Goal: Information Seeking & Learning: Learn about a topic

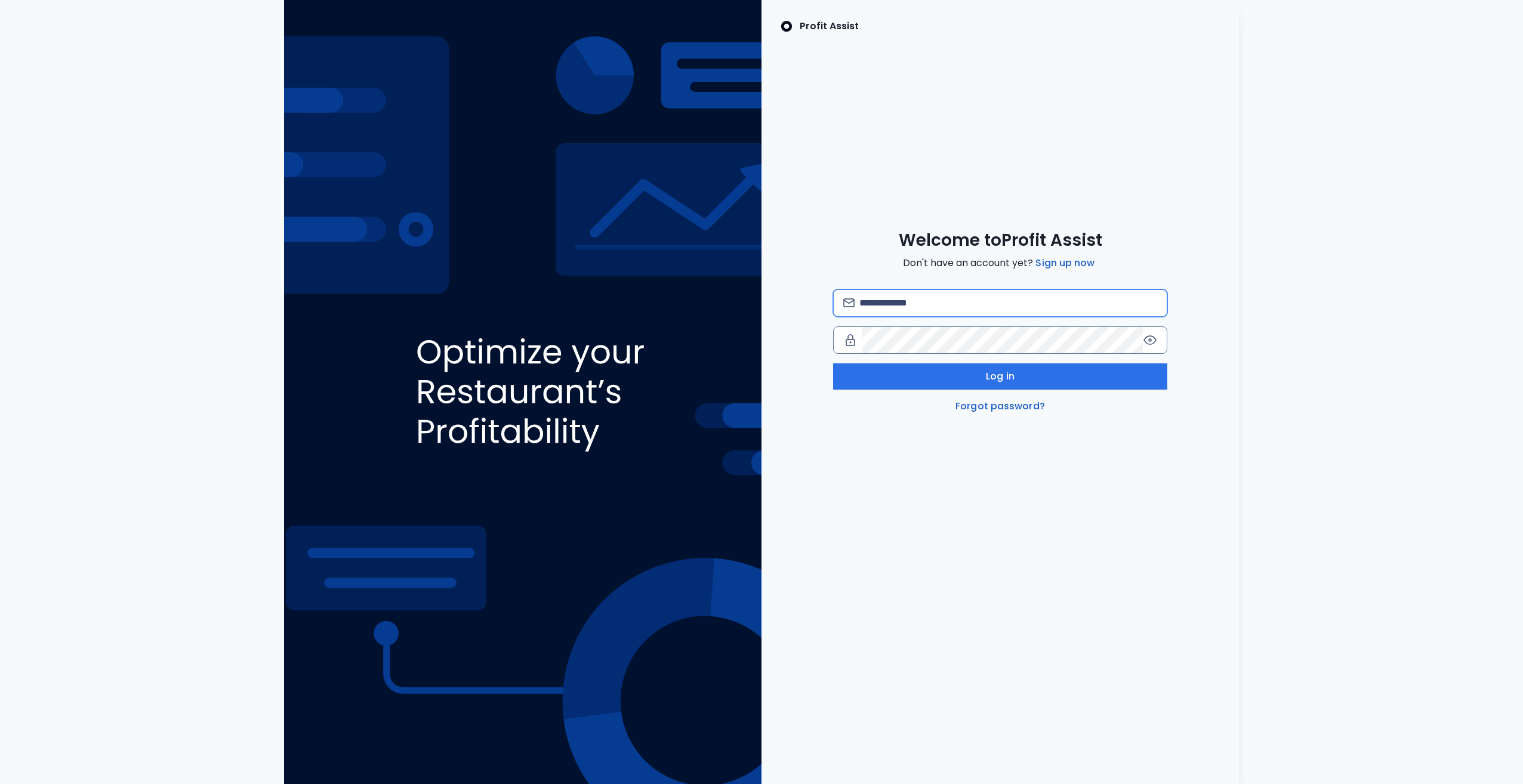
click at [962, 302] on input "email" at bounding box center [1008, 303] width 298 height 26
type input "**********"
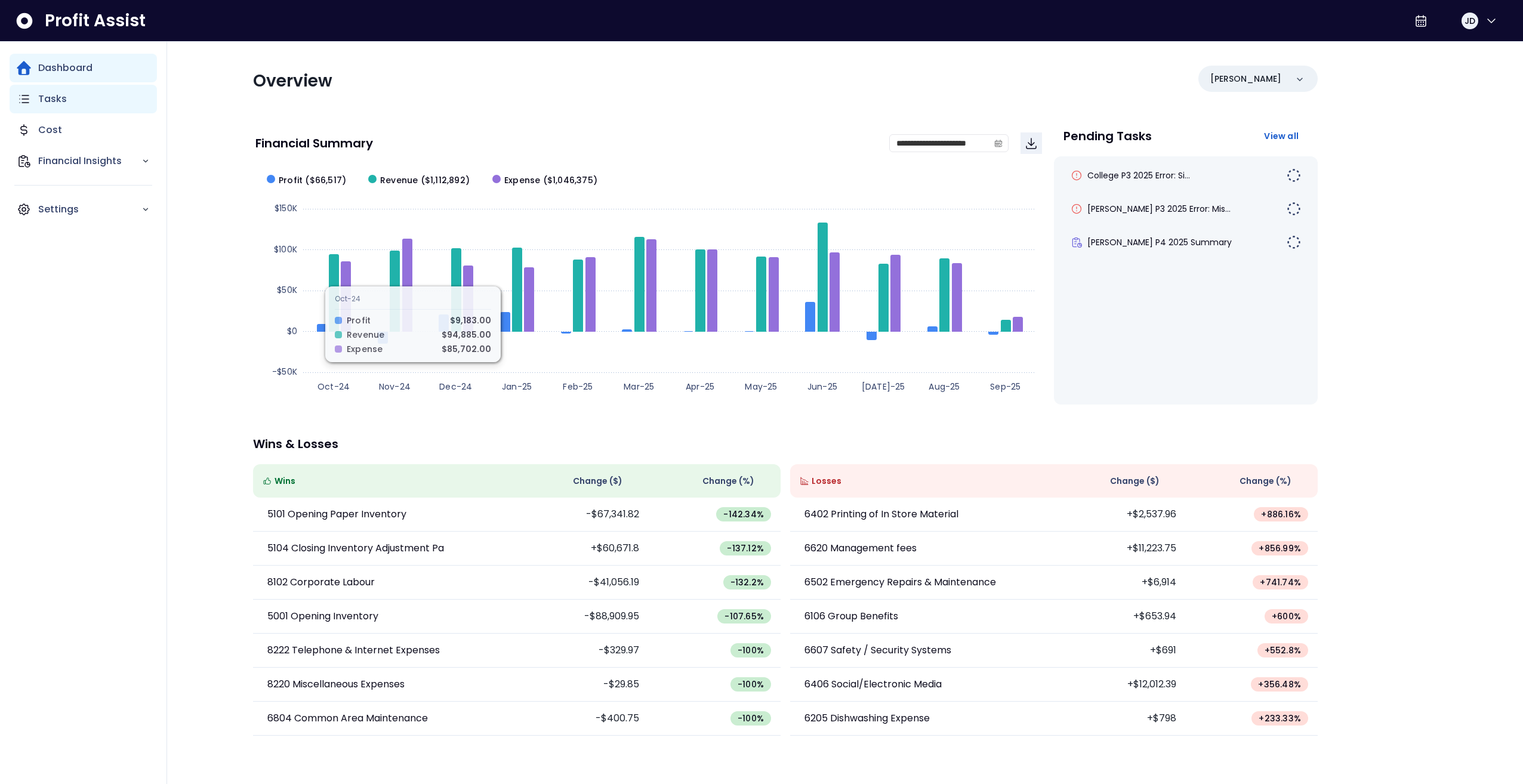
click at [47, 96] on p "Tasks" at bounding box center [52, 99] width 29 height 14
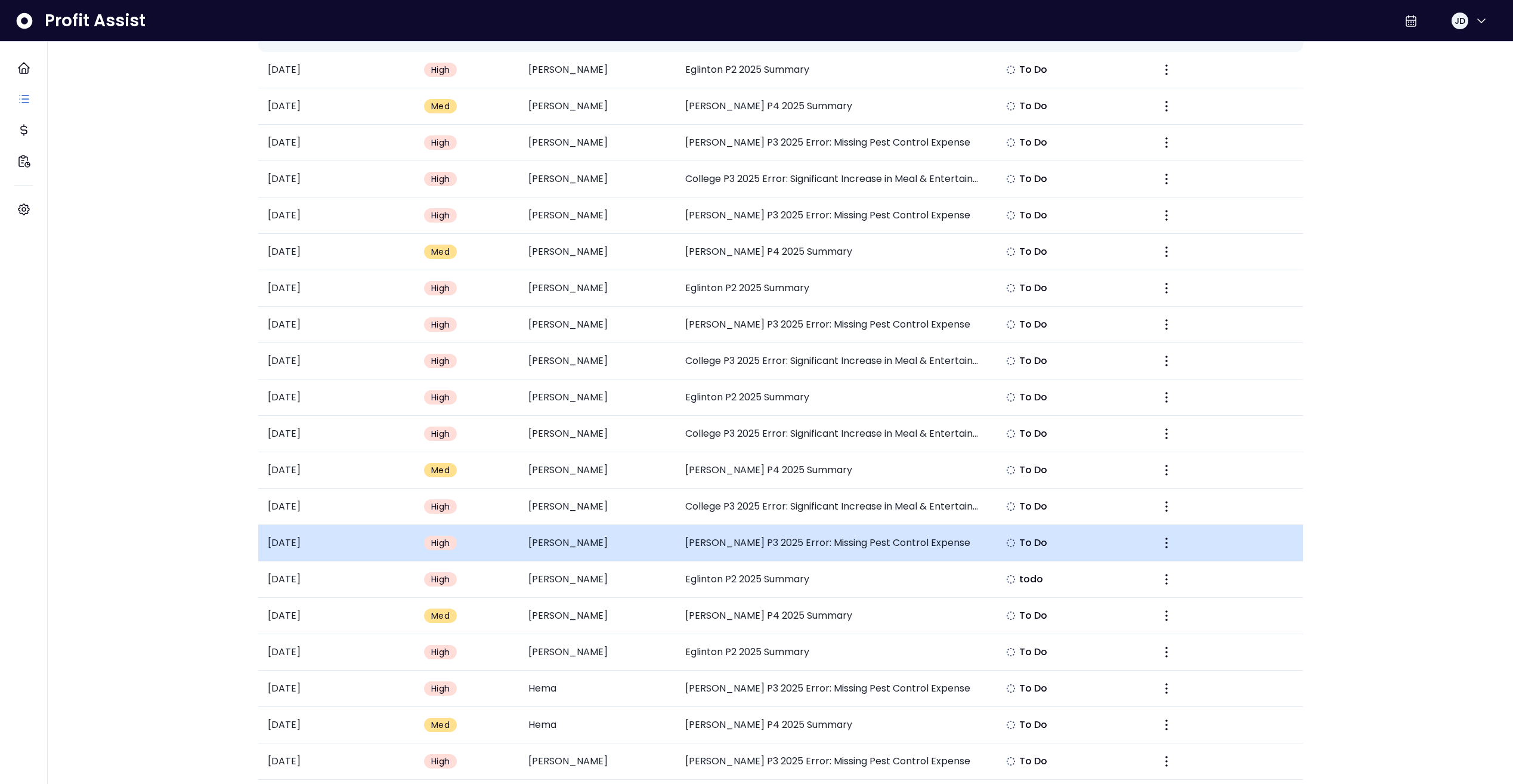
scroll to position [358, 0]
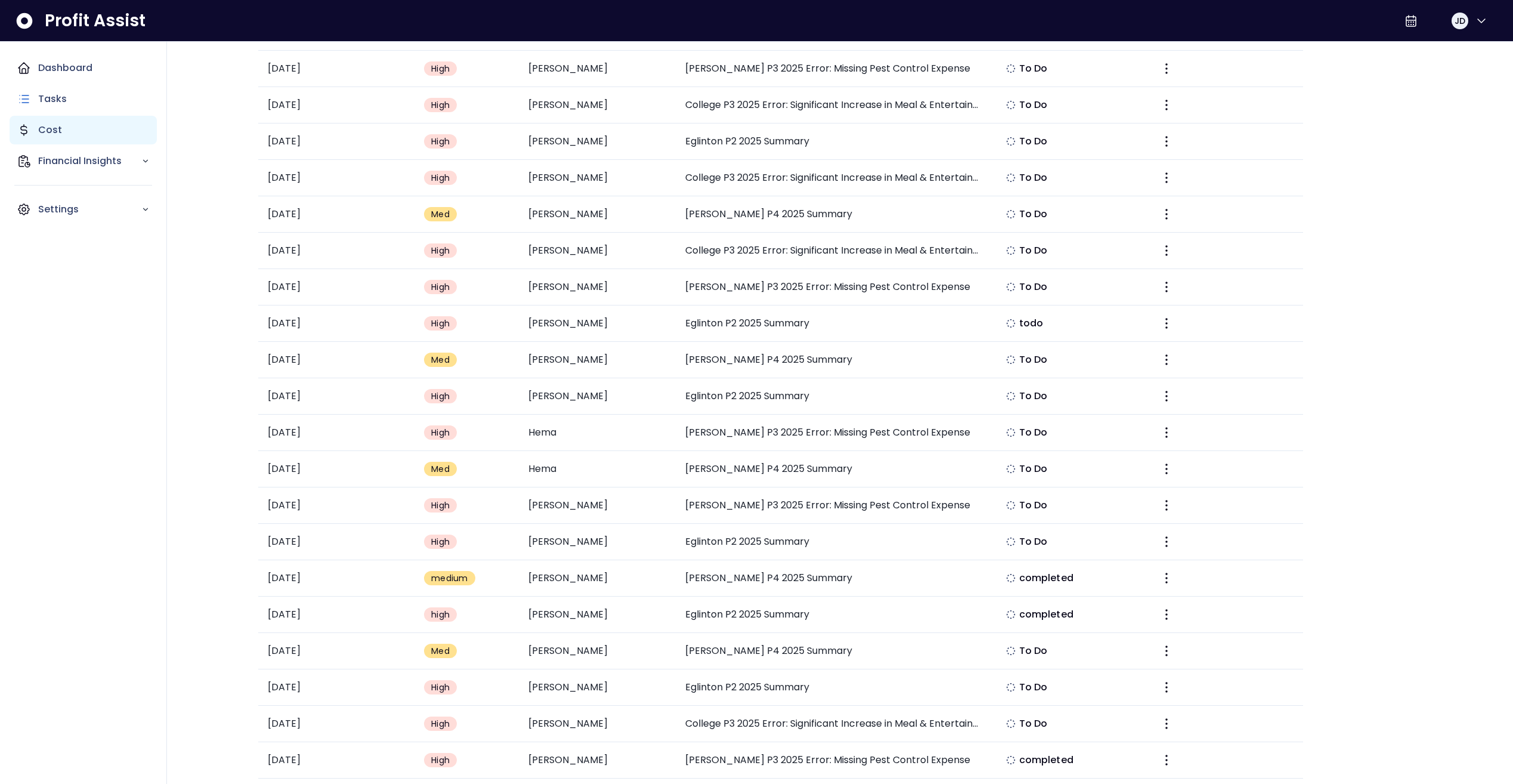
click at [43, 134] on p "Cost" at bounding box center [50, 130] width 24 height 14
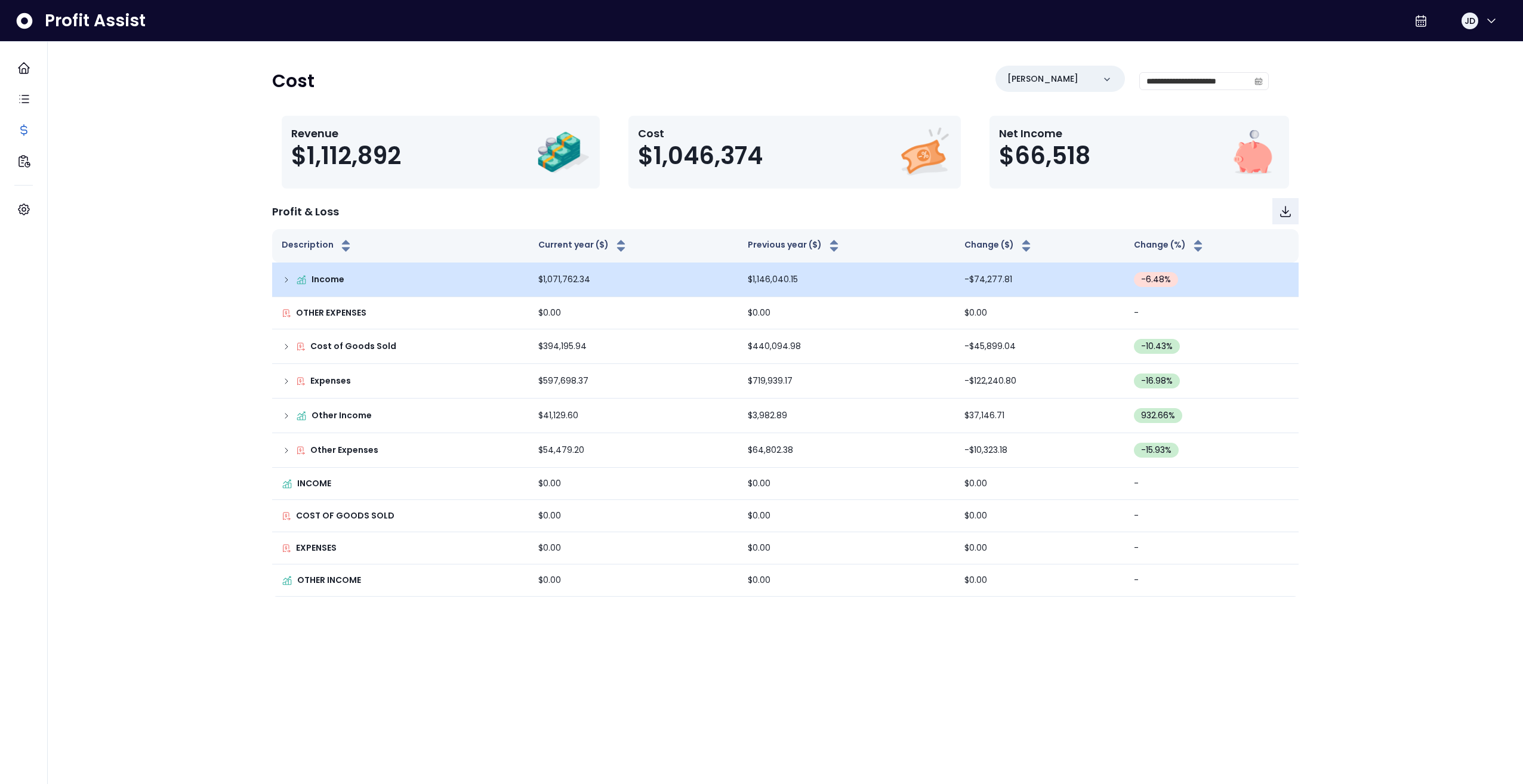
click at [292, 276] on div "Income" at bounding box center [400, 279] width 238 height 12
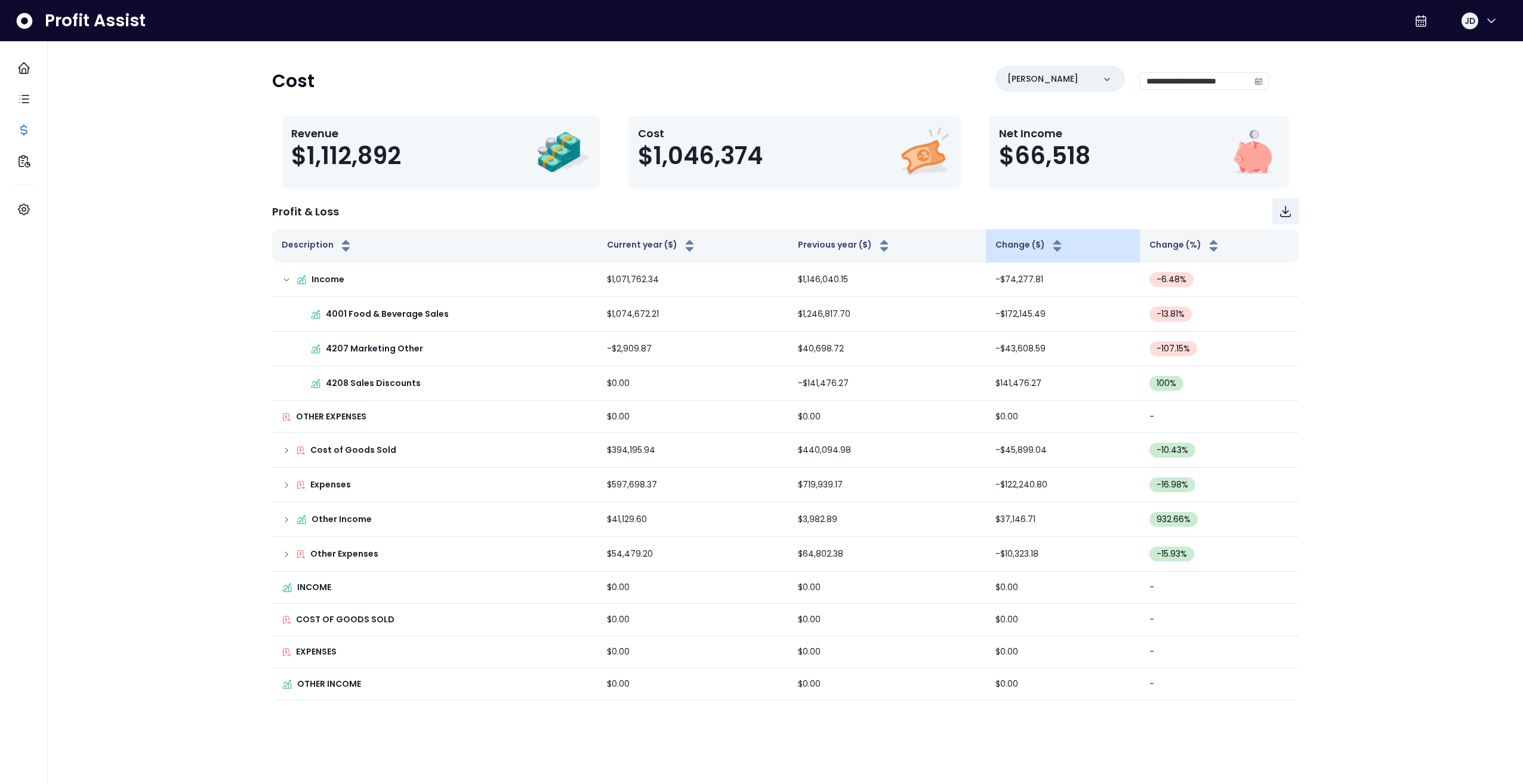
click at [1065, 244] on th "Change ($)" at bounding box center [1063, 245] width 155 height 33
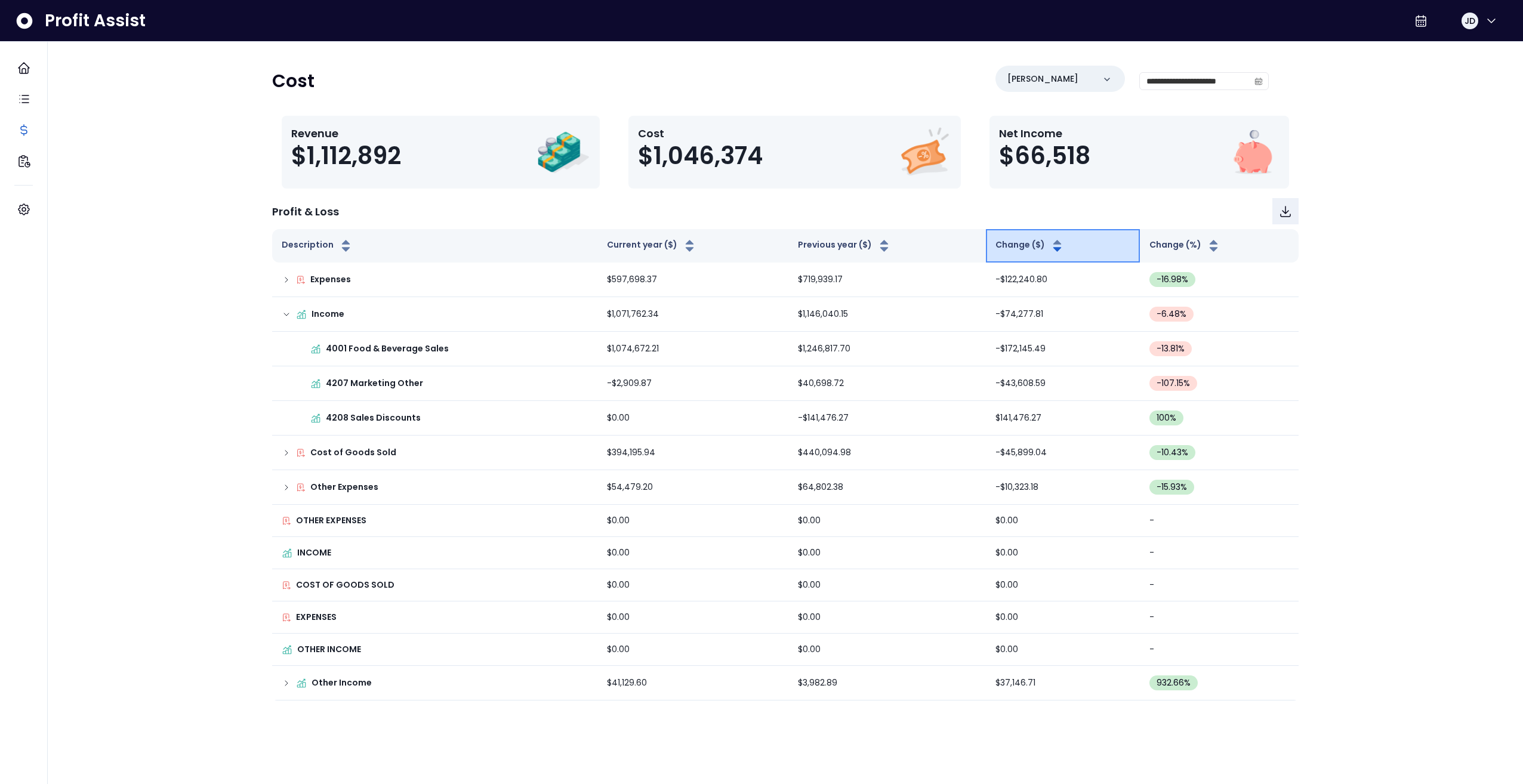
click at [1054, 243] on icon "button" at bounding box center [1056, 242] width 8 height 4
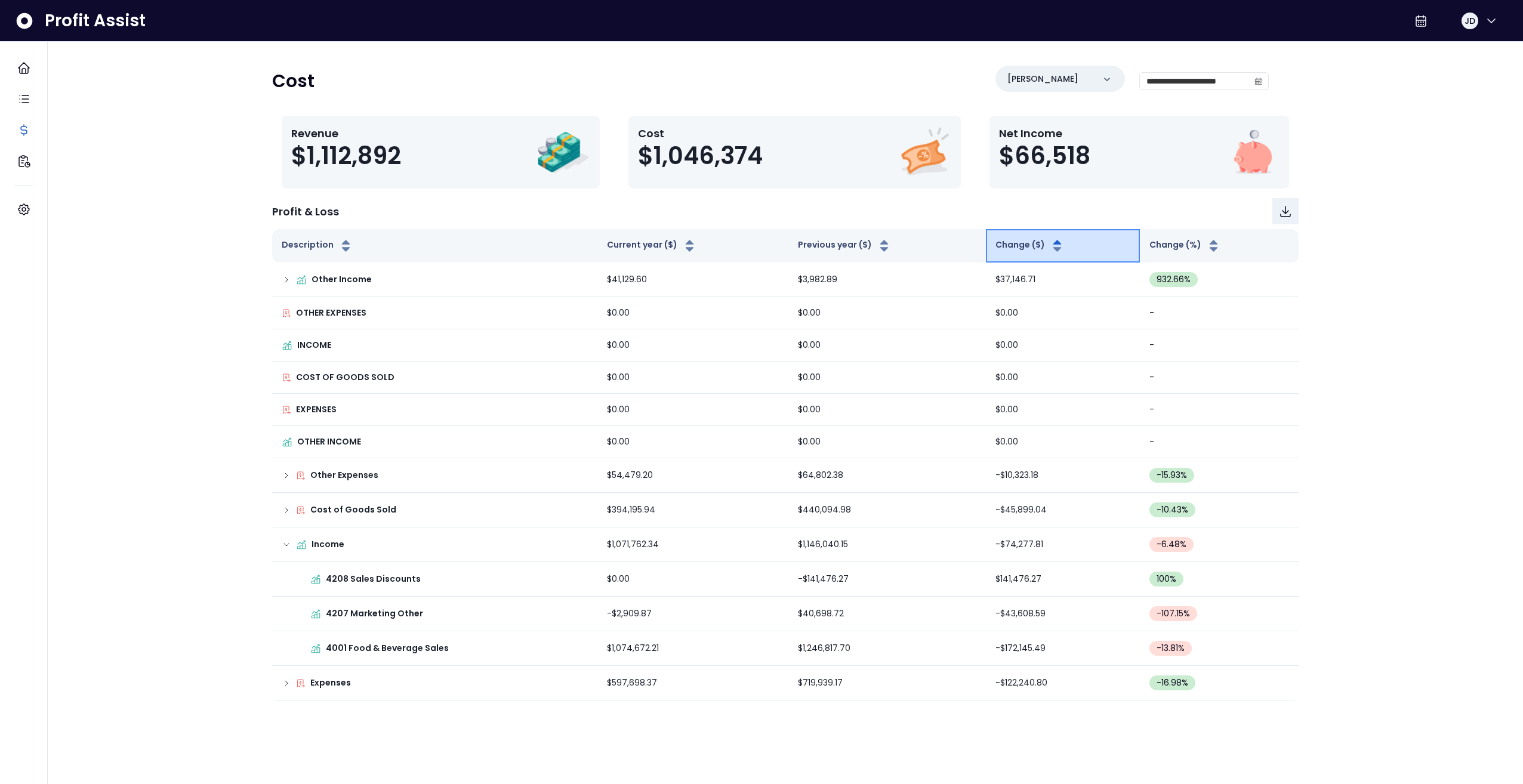
click at [1054, 243] on icon "button" at bounding box center [1056, 242] width 8 height 4
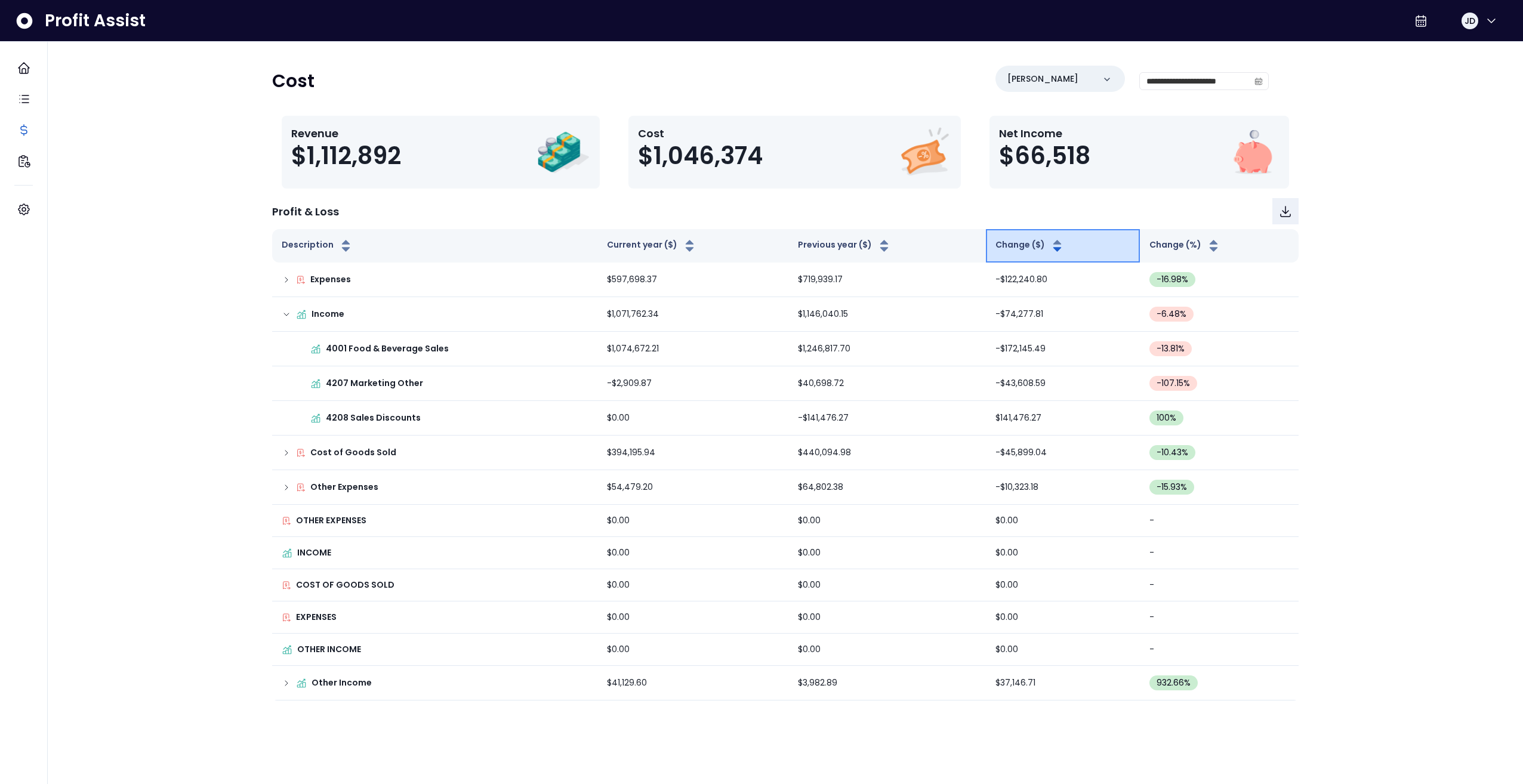
click at [1055, 243] on icon "button" at bounding box center [1056, 242] width 8 height 4
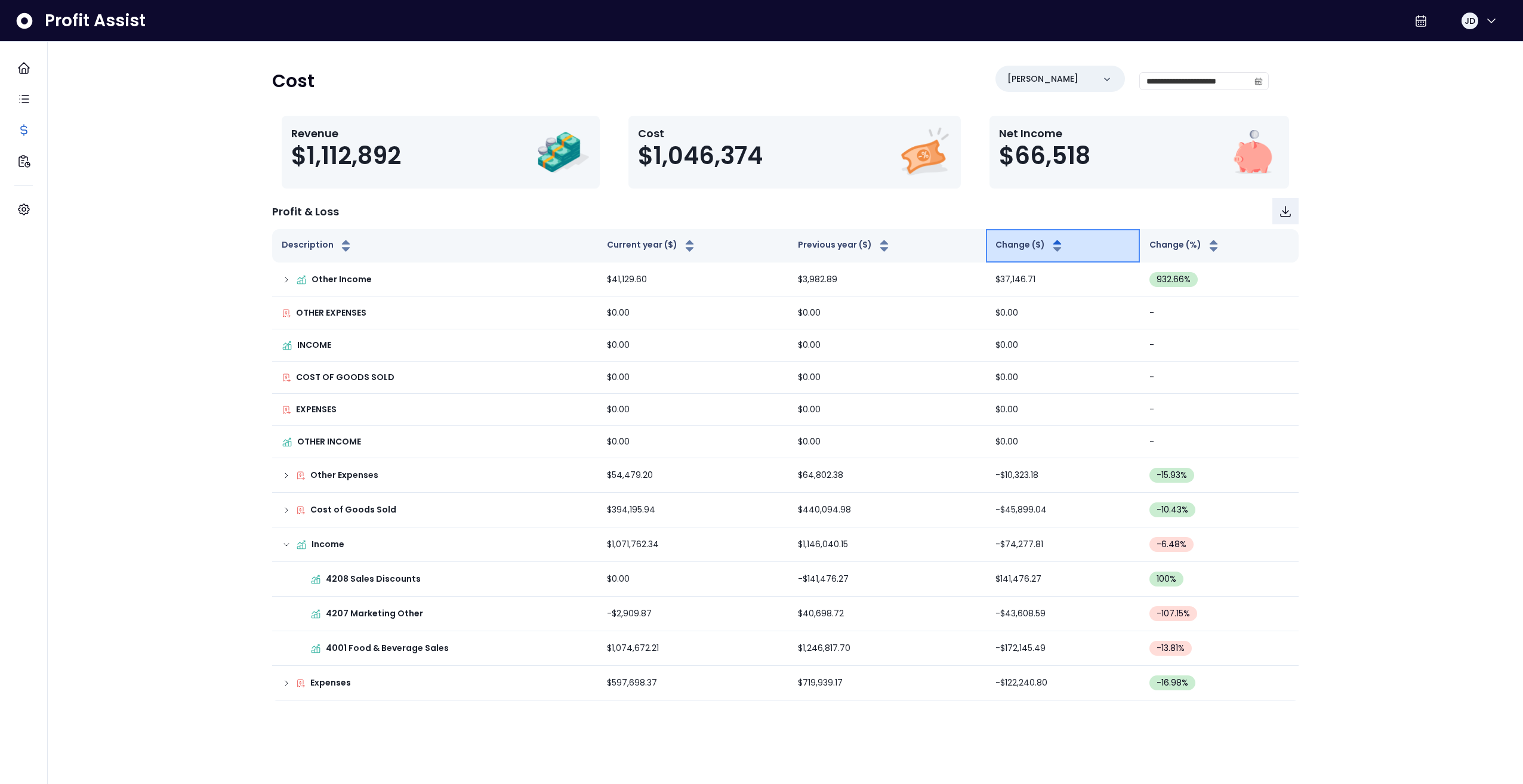
click at [1055, 243] on icon "button" at bounding box center [1056, 242] width 8 height 4
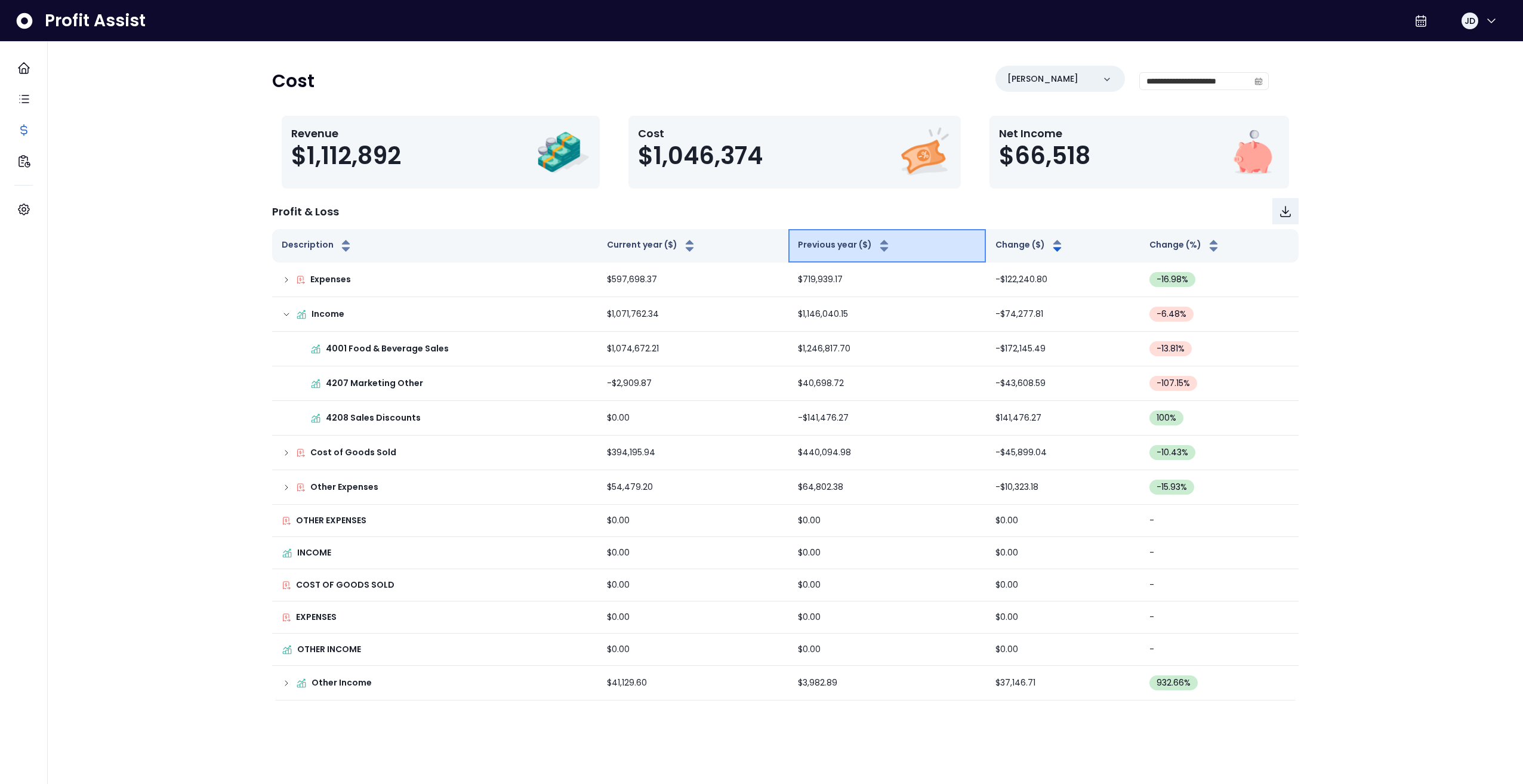
click at [851, 242] on button "Previous year ($)" at bounding box center [844, 245] width 93 height 14
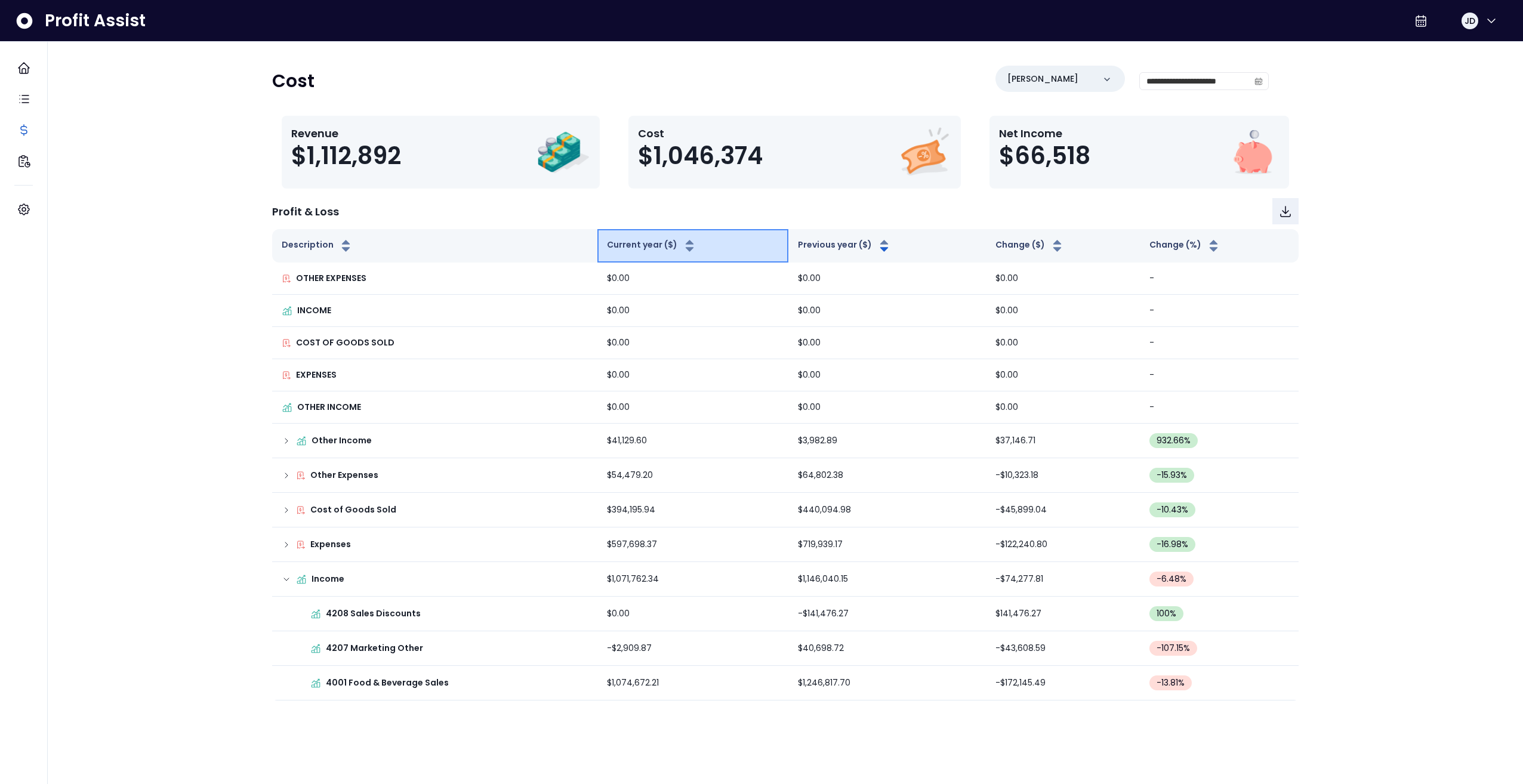
click at [641, 238] on button "Current year ($)" at bounding box center [651, 245] width 90 height 14
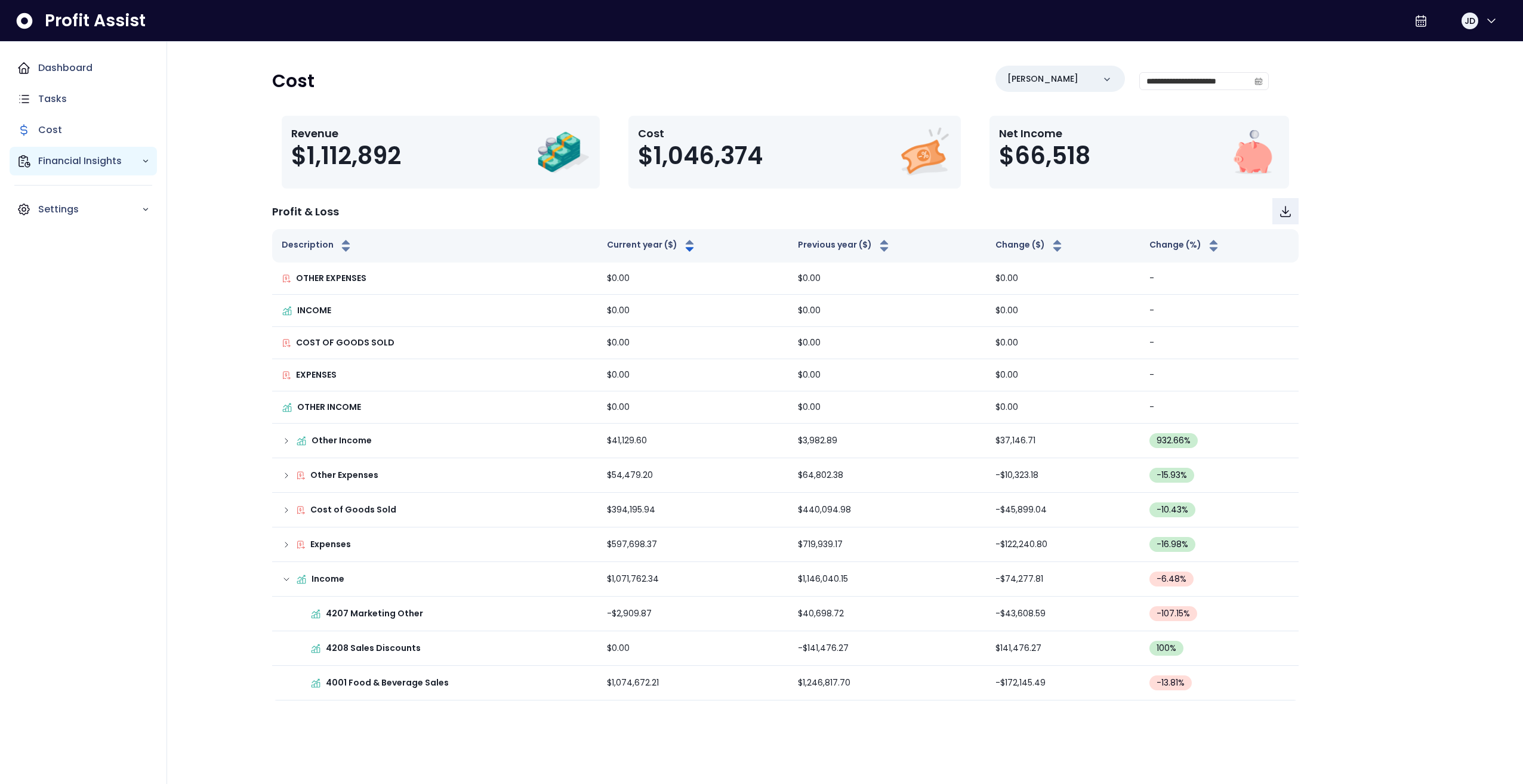
click at [22, 165] on icon "Main navigation" at bounding box center [24, 161] width 14 height 14
click at [105, 189] on p "Location Analysis" at bounding box center [87, 195] width 85 height 14
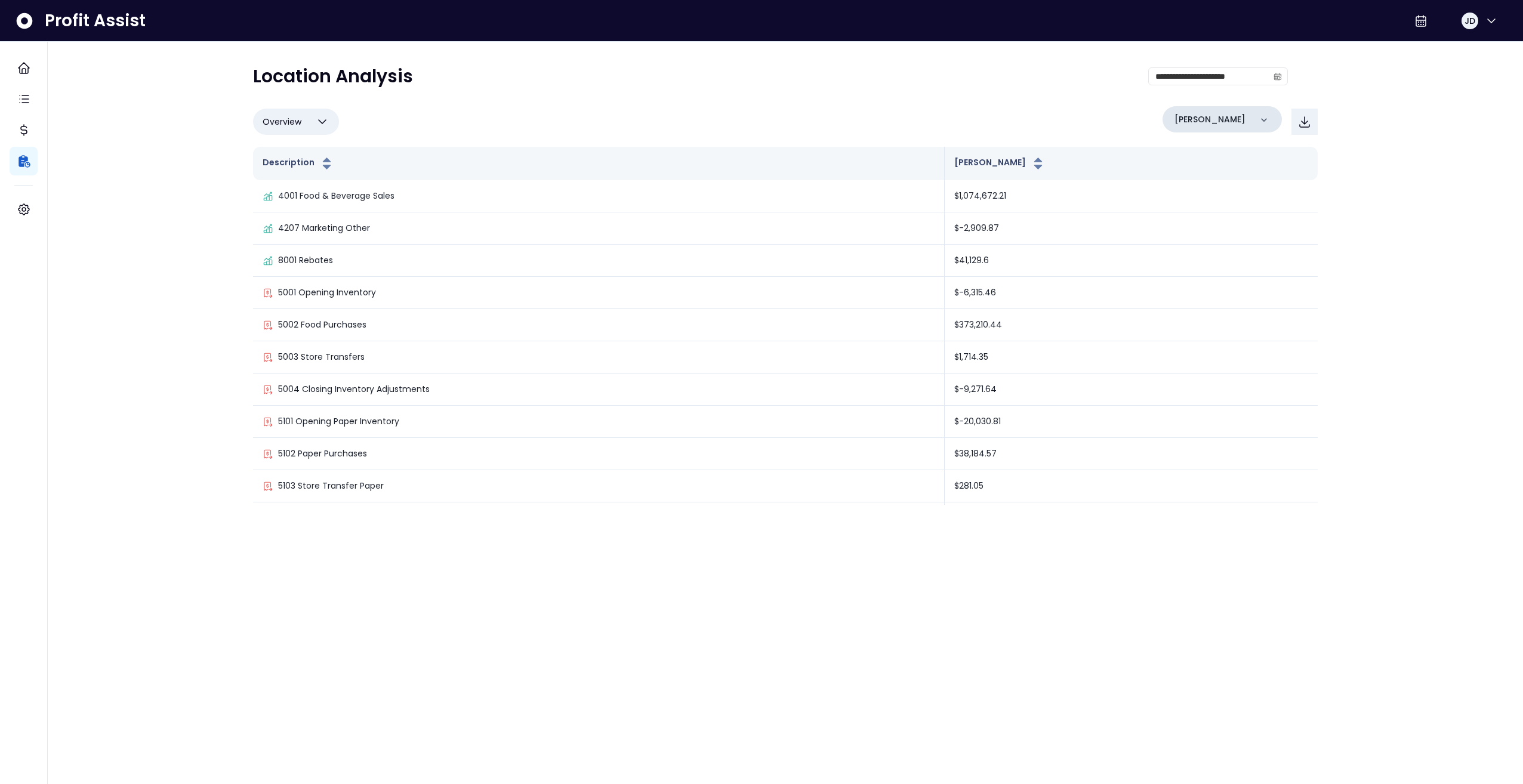
click at [1260, 110] on div "[PERSON_NAME]" at bounding box center [1222, 120] width 120 height 26
click at [585, 43] on div "**********" at bounding box center [785, 279] width 1088 height 475
click at [320, 118] on icon "button" at bounding box center [322, 121] width 14 height 14
click at [308, 181] on li "% of cost" at bounding box center [296, 179] width 86 height 28
click at [634, 131] on div "% of cost Overview % of cost % of sales % of budget ******** [PERSON_NAME]" at bounding box center [785, 122] width 1065 height 31
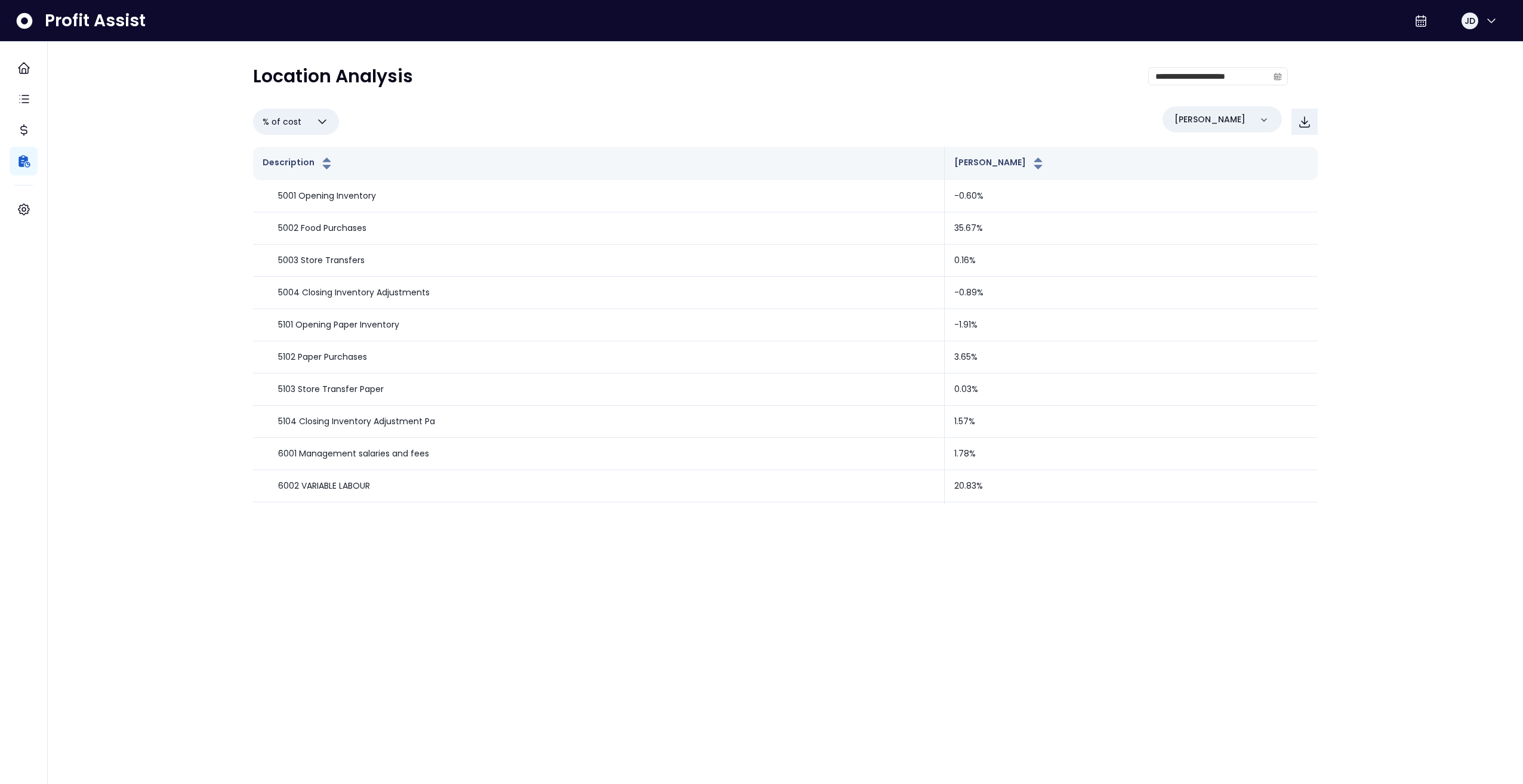
click at [309, 127] on button "% of cost" at bounding box center [296, 121] width 86 height 26
click at [323, 209] on icon at bounding box center [325, 207] width 8 height 5
click at [299, 118] on span "% of sales" at bounding box center [283, 121] width 41 height 14
click at [315, 152] on li "Overview" at bounding box center [296, 151] width 86 height 28
type input "********"
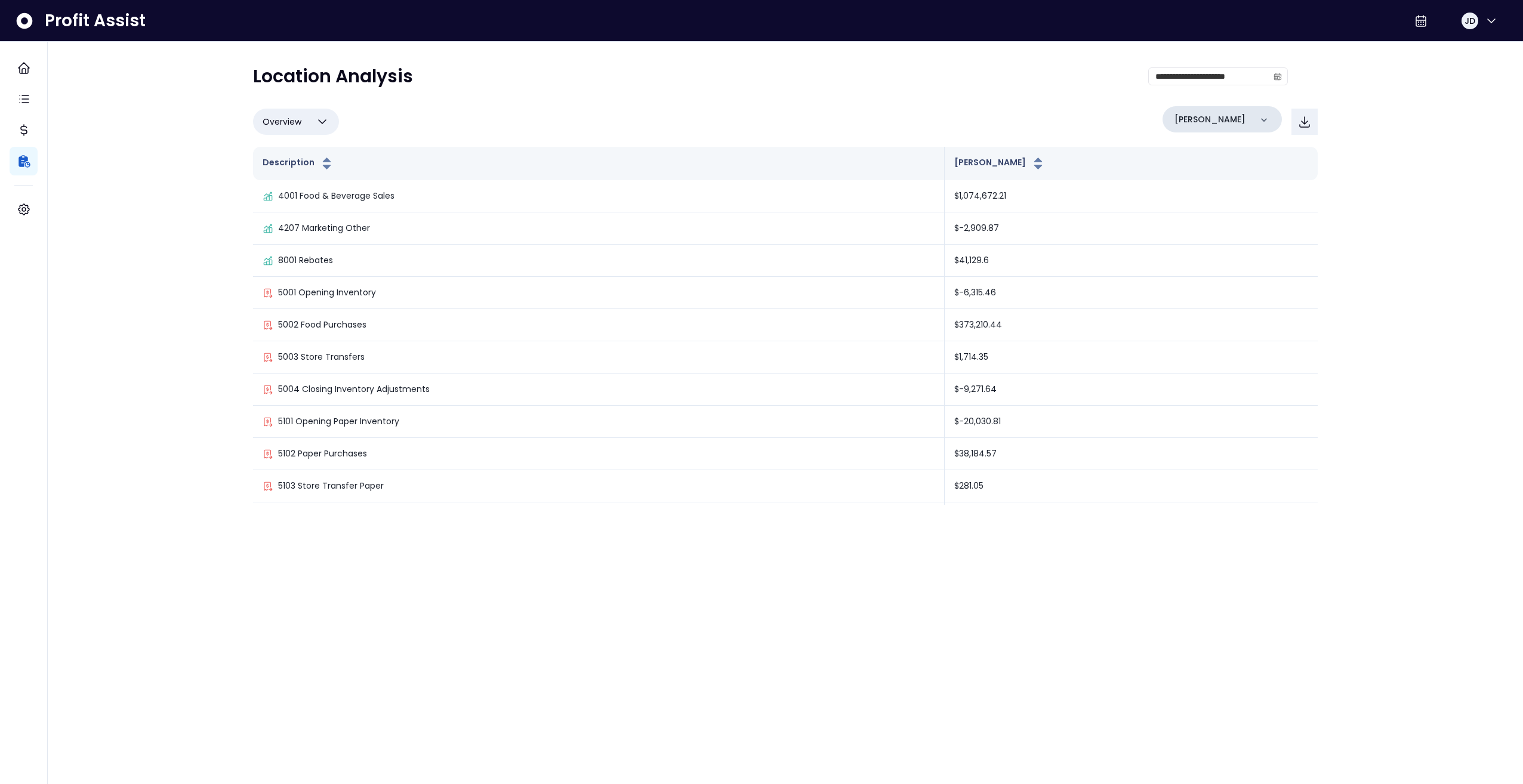
click at [1249, 113] on div "[PERSON_NAME]" at bounding box center [1222, 120] width 120 height 26
click at [1214, 227] on li "College" at bounding box center [1222, 225] width 110 height 29
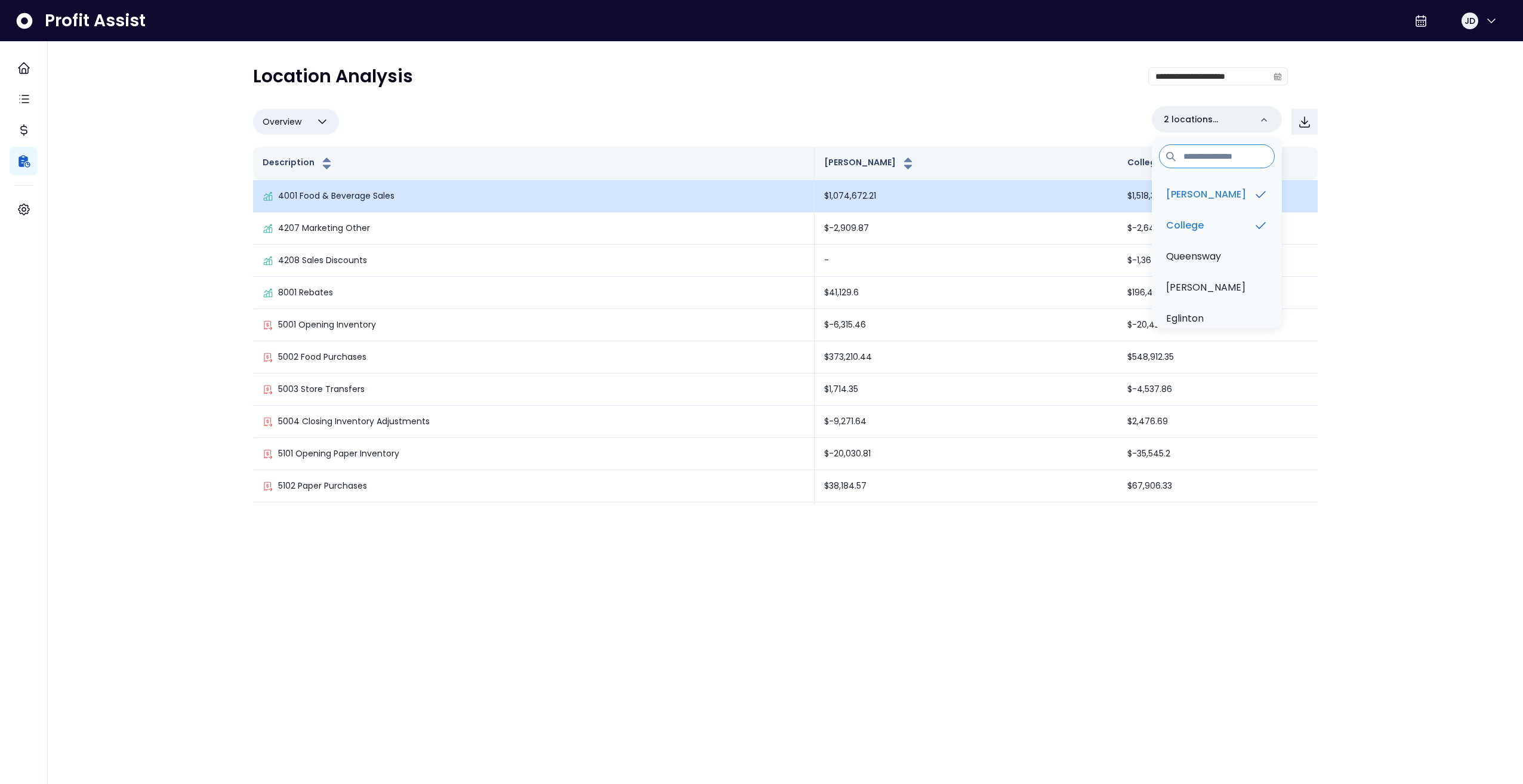
click at [355, 183] on td "4001 Food & Beverage Sales" at bounding box center [534, 196] width 562 height 32
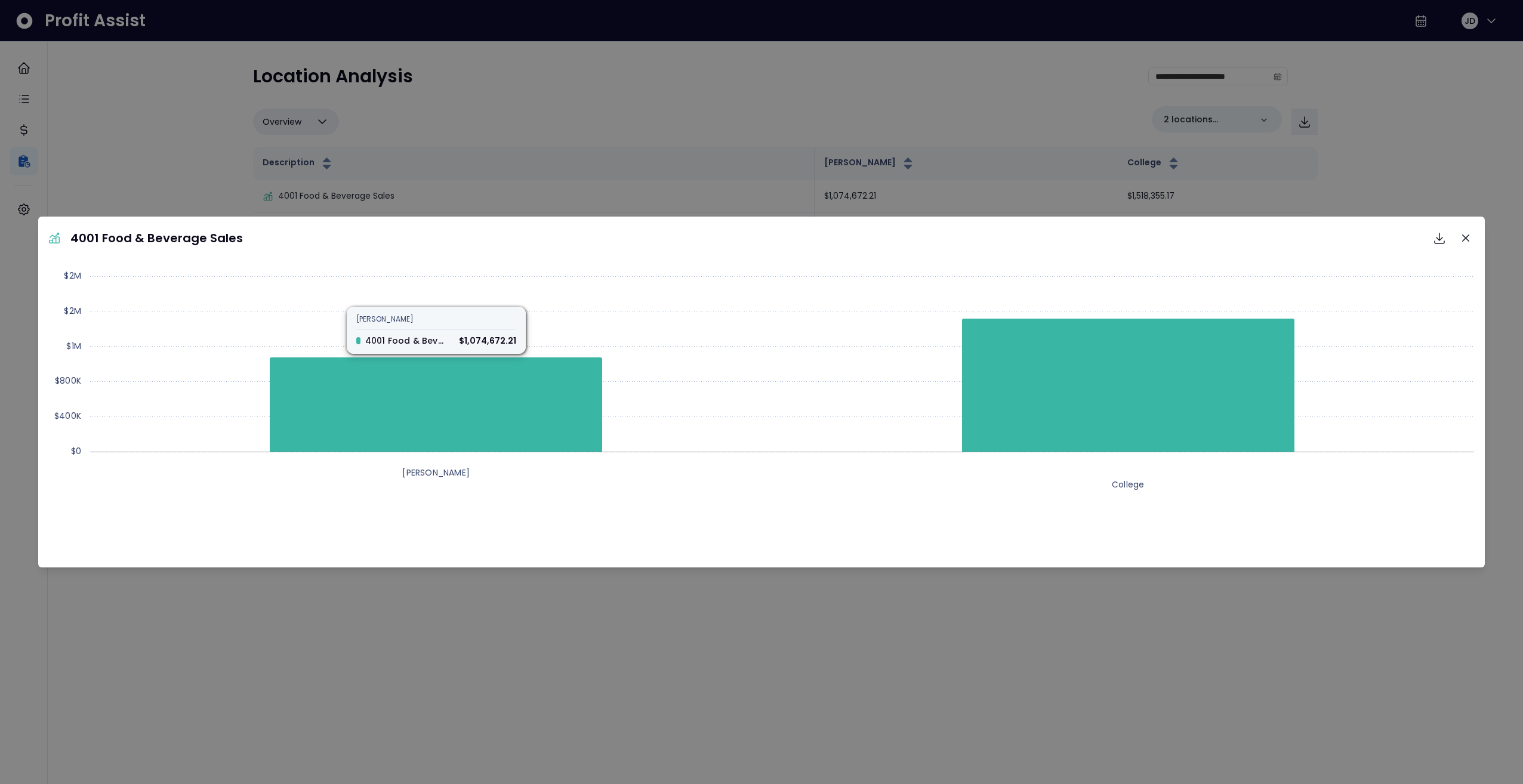
click at [540, 68] on div "4001 Food & Beverage Sales Download SVG Download PNG Download CSV Created with …" at bounding box center [762, 392] width 1523 height 784
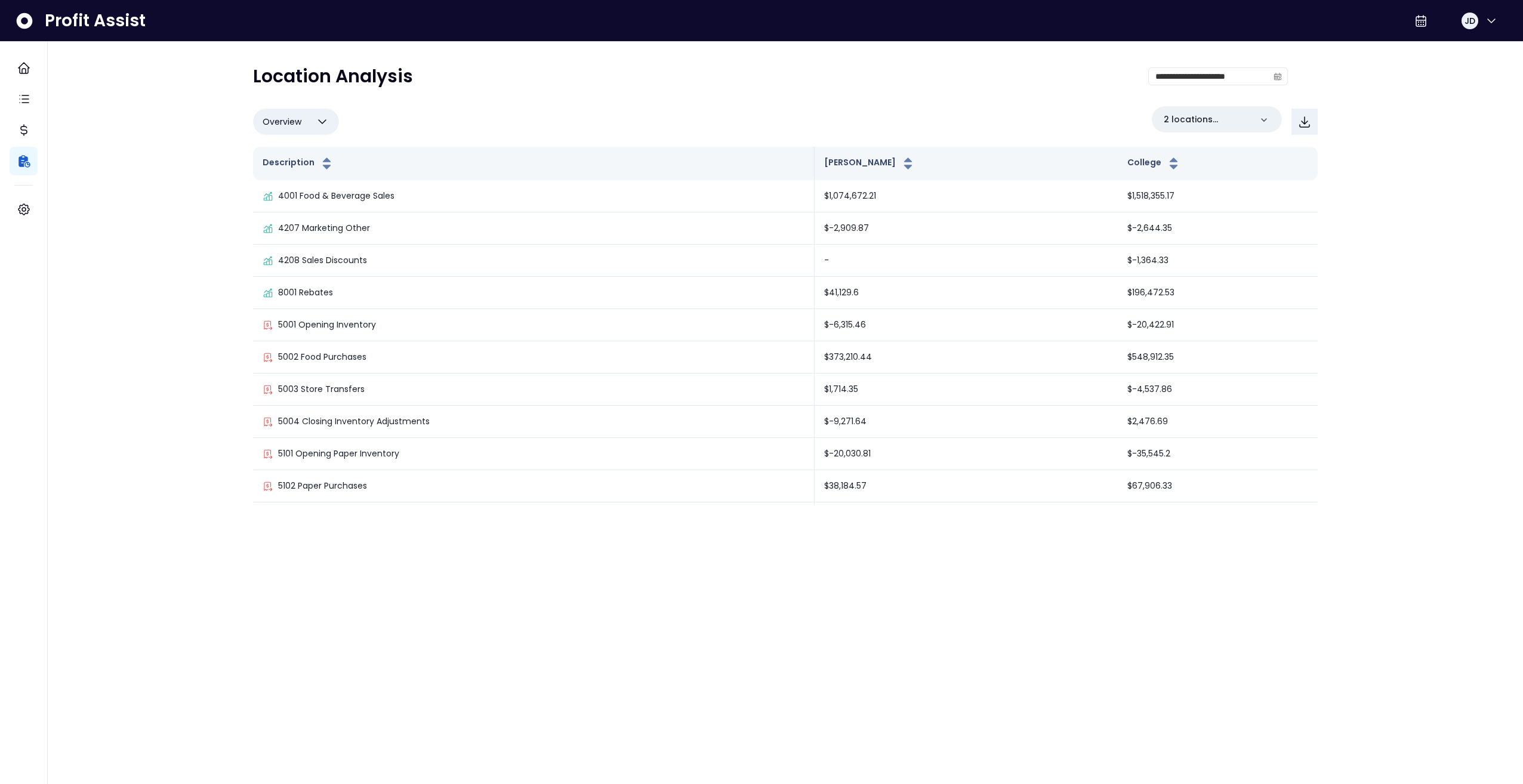
click at [1219, 136] on div "2 locations selected" at bounding box center [1235, 122] width 166 height 31
click at [1238, 117] on p "2 locations selected" at bounding box center [1207, 120] width 87 height 12
click at [1209, 259] on p "Queensway" at bounding box center [1193, 257] width 55 height 14
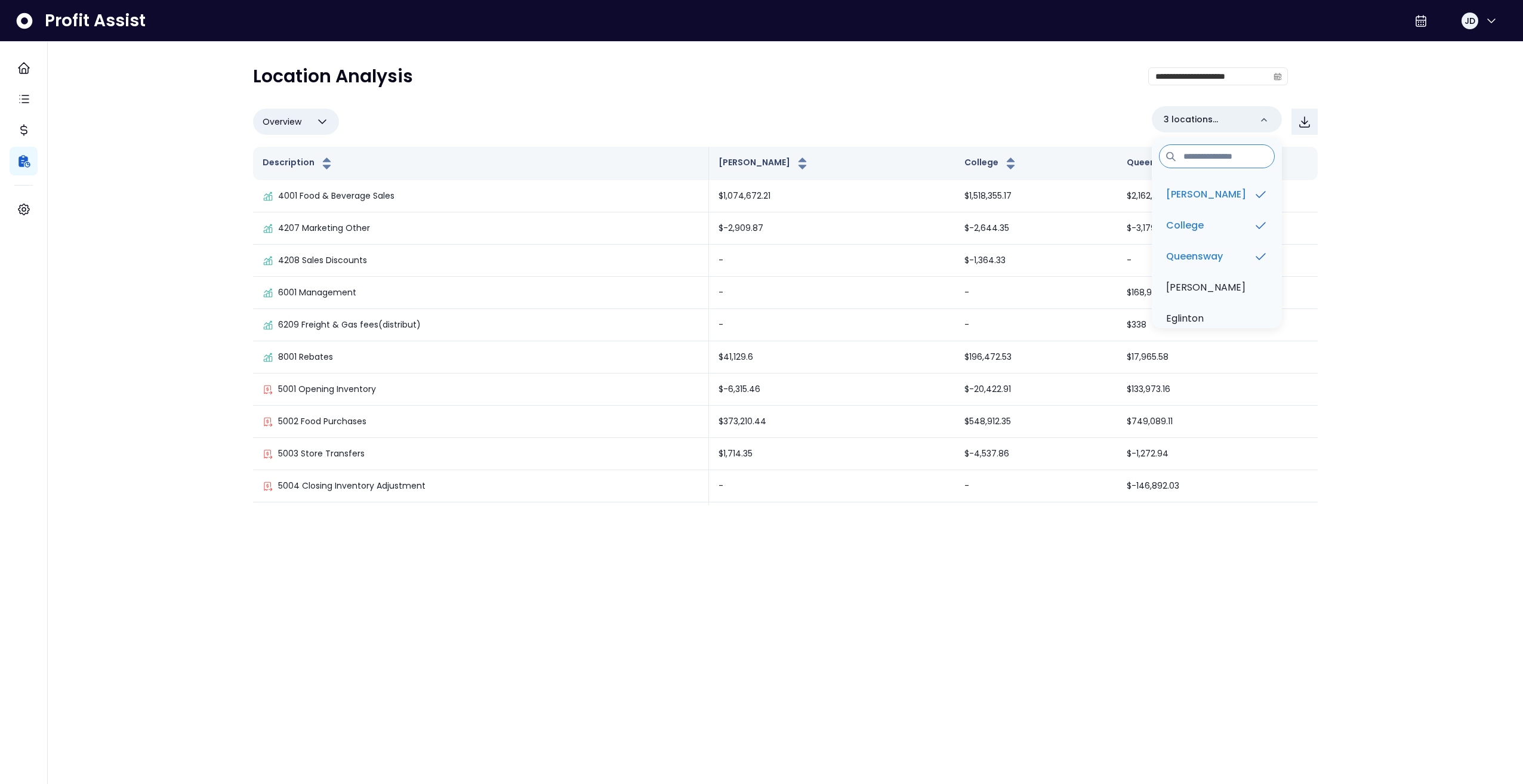
click at [1061, 95] on div "**********" at bounding box center [770, 81] width 1035 height 31
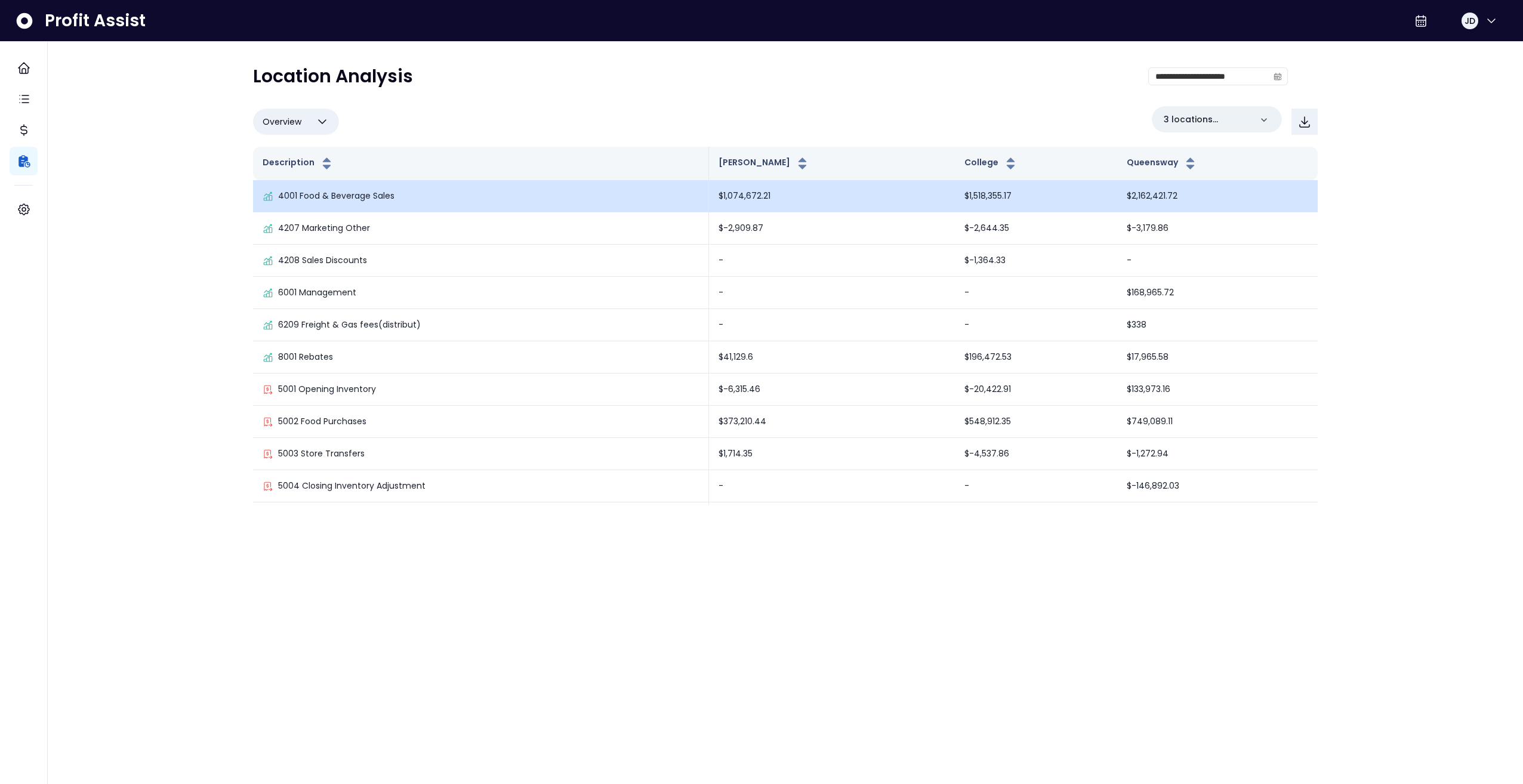
click at [472, 205] on td "4001 Food & Beverage Sales" at bounding box center [481, 196] width 456 height 32
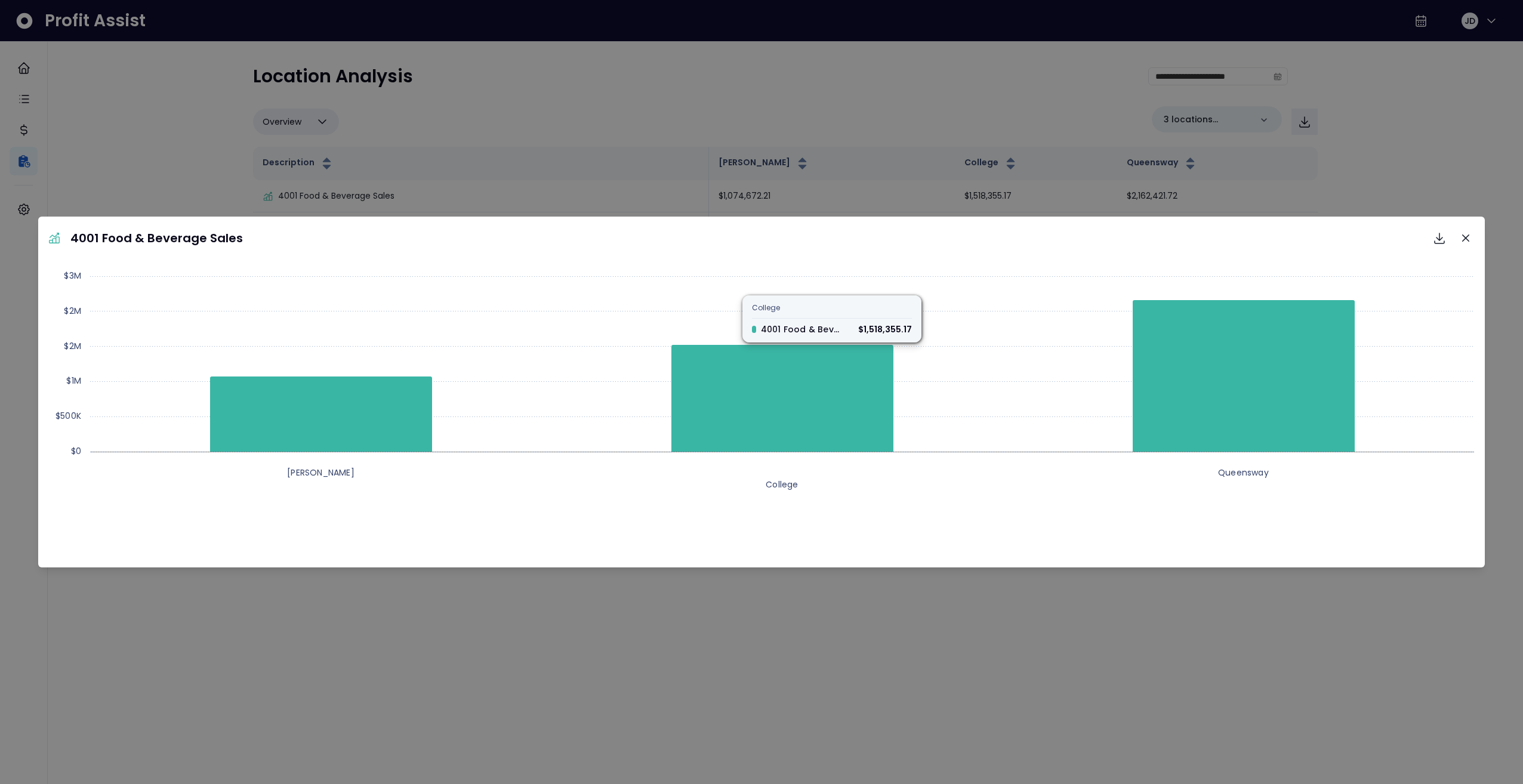
click at [586, 87] on div "4001 Food & Beverage Sales Download SVG Download PNG Download CSV Created with …" at bounding box center [762, 392] width 1523 height 784
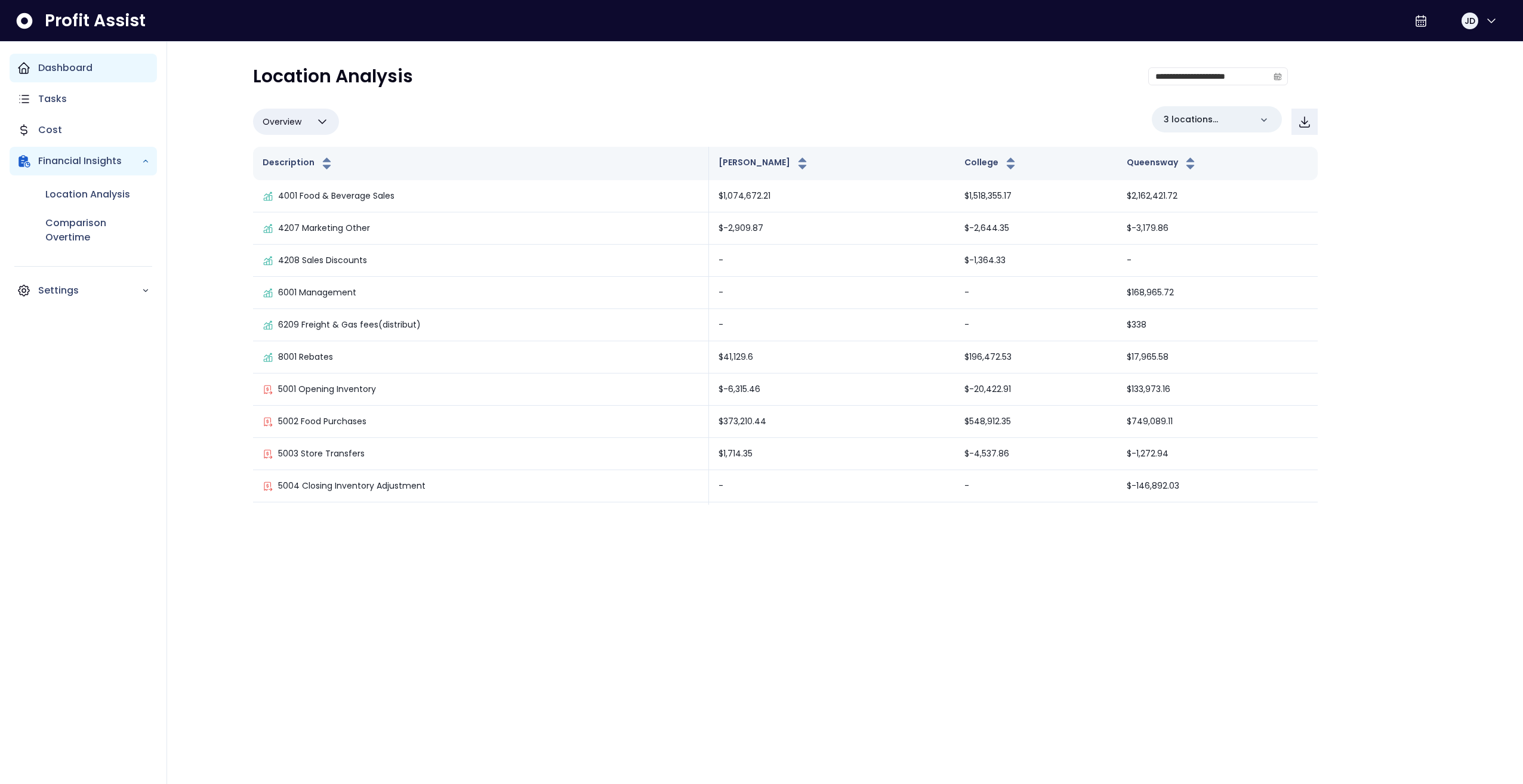
click at [32, 76] on div "Dashboard" at bounding box center [83, 67] width 148 height 29
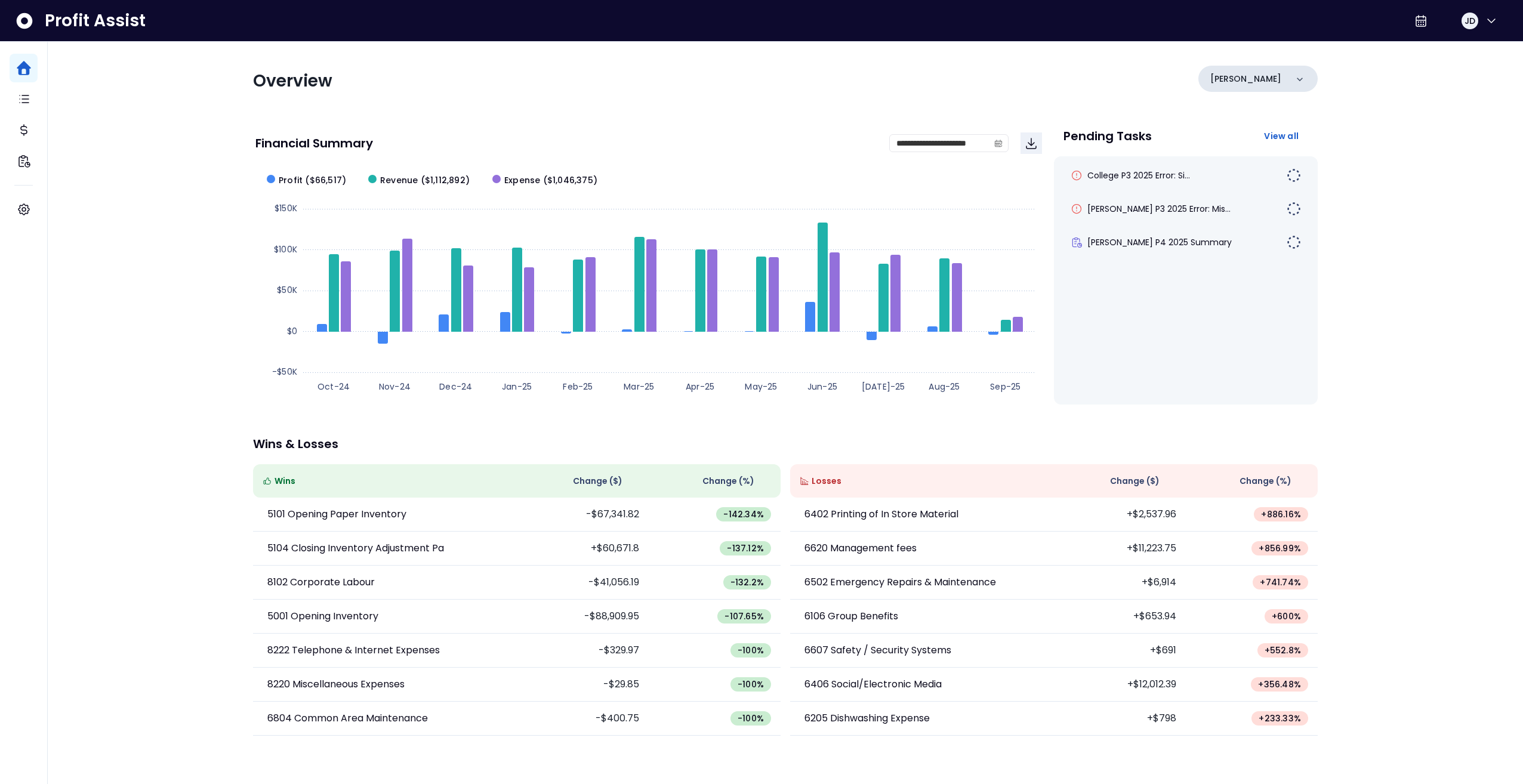
click at [1265, 72] on div "[PERSON_NAME]" at bounding box center [1258, 79] width 120 height 26
click at [1265, 183] on li "College" at bounding box center [1258, 184] width 110 height 29
click at [1280, 86] on div "College" at bounding box center [1258, 79] width 120 height 26
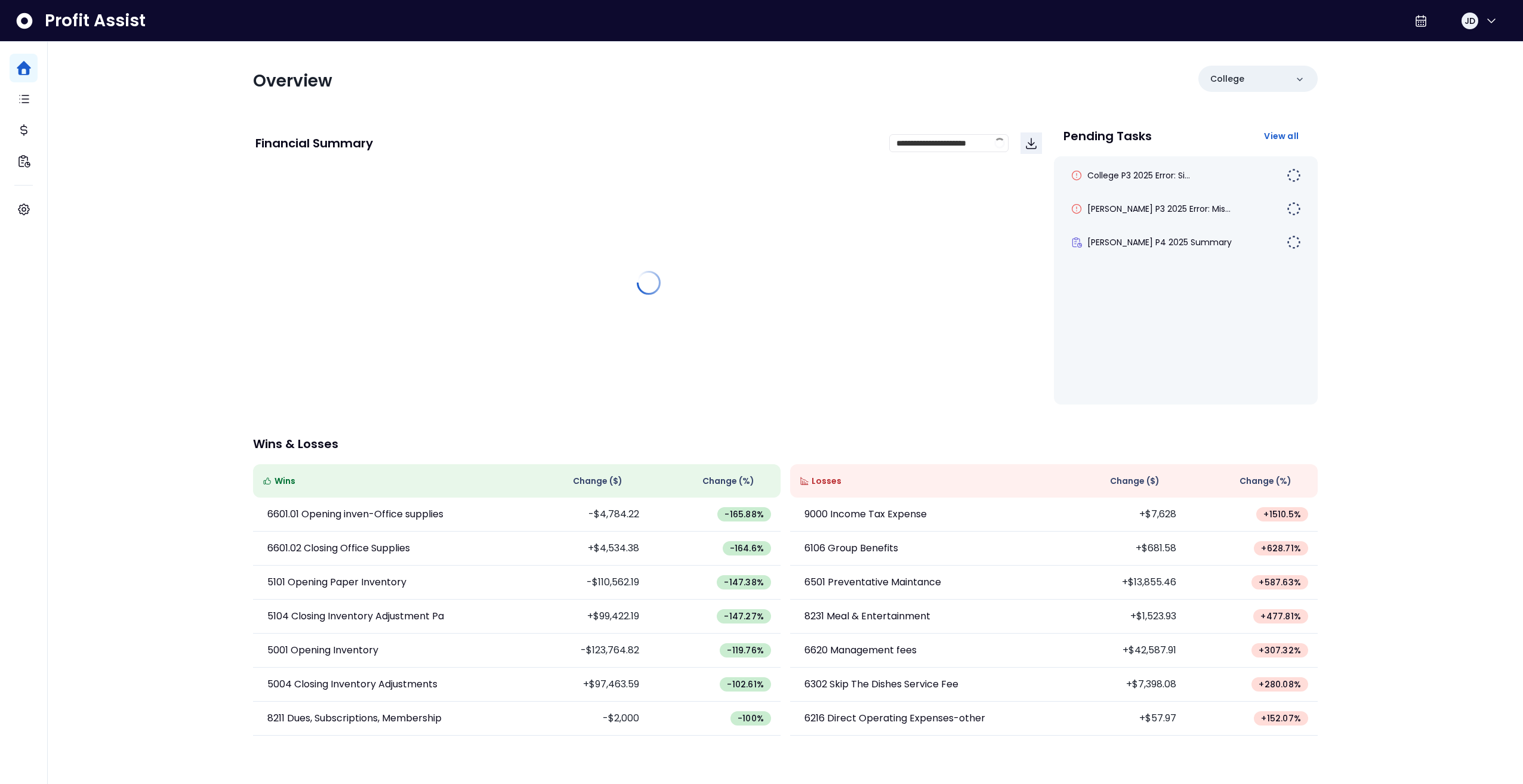
click at [1268, 151] on div "Pending Tasks View all" at bounding box center [1186, 138] width 264 height 36
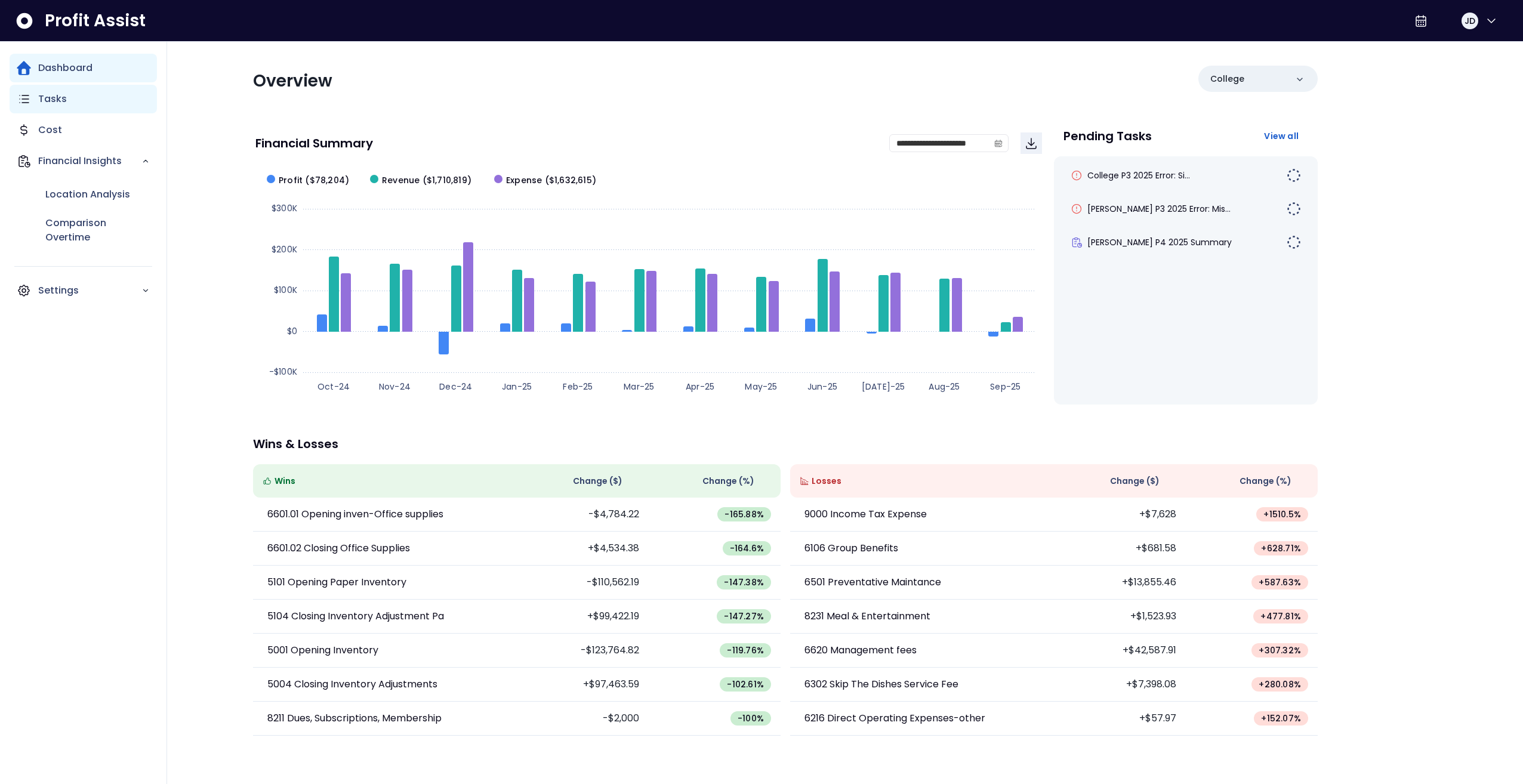
click at [84, 107] on div "Tasks" at bounding box center [83, 99] width 148 height 29
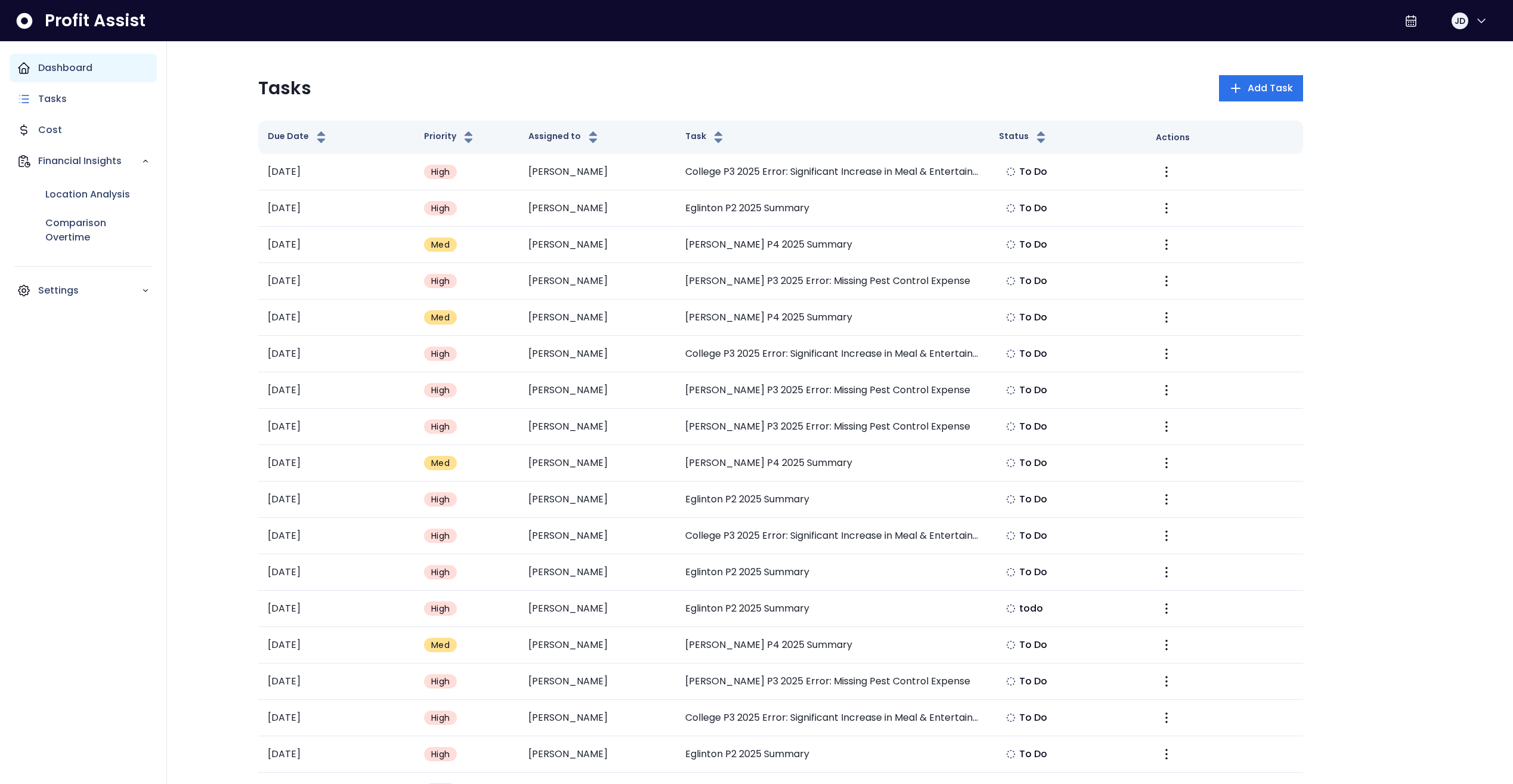
click at [84, 72] on p "Dashboard" at bounding box center [65, 68] width 54 height 14
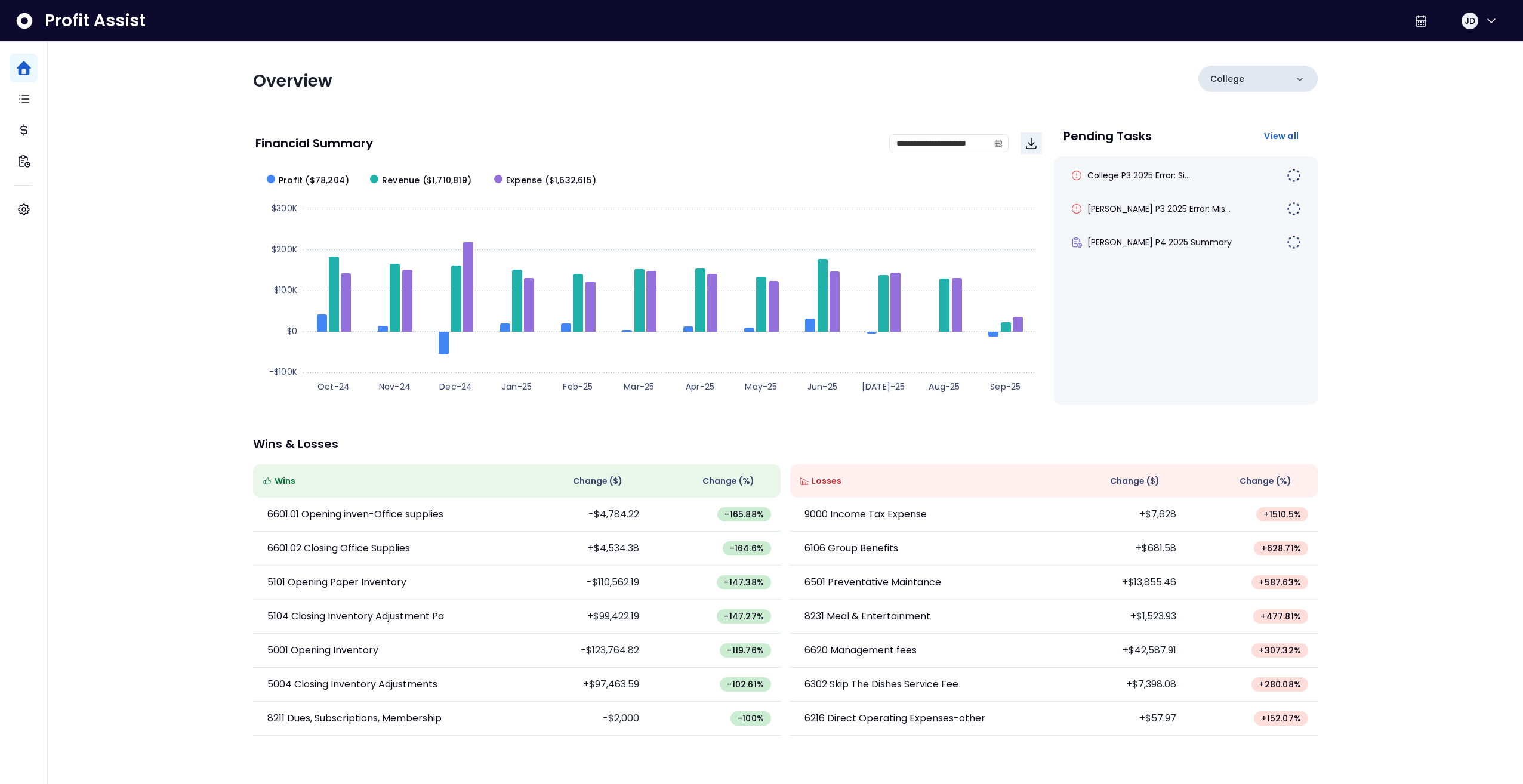
click at [1288, 83] on div "College" at bounding box center [1258, 79] width 120 height 26
click at [1254, 160] on p "Queensway" at bounding box center [1239, 167] width 55 height 14
click at [1252, 86] on div "Queensway" at bounding box center [1258, 79] width 120 height 26
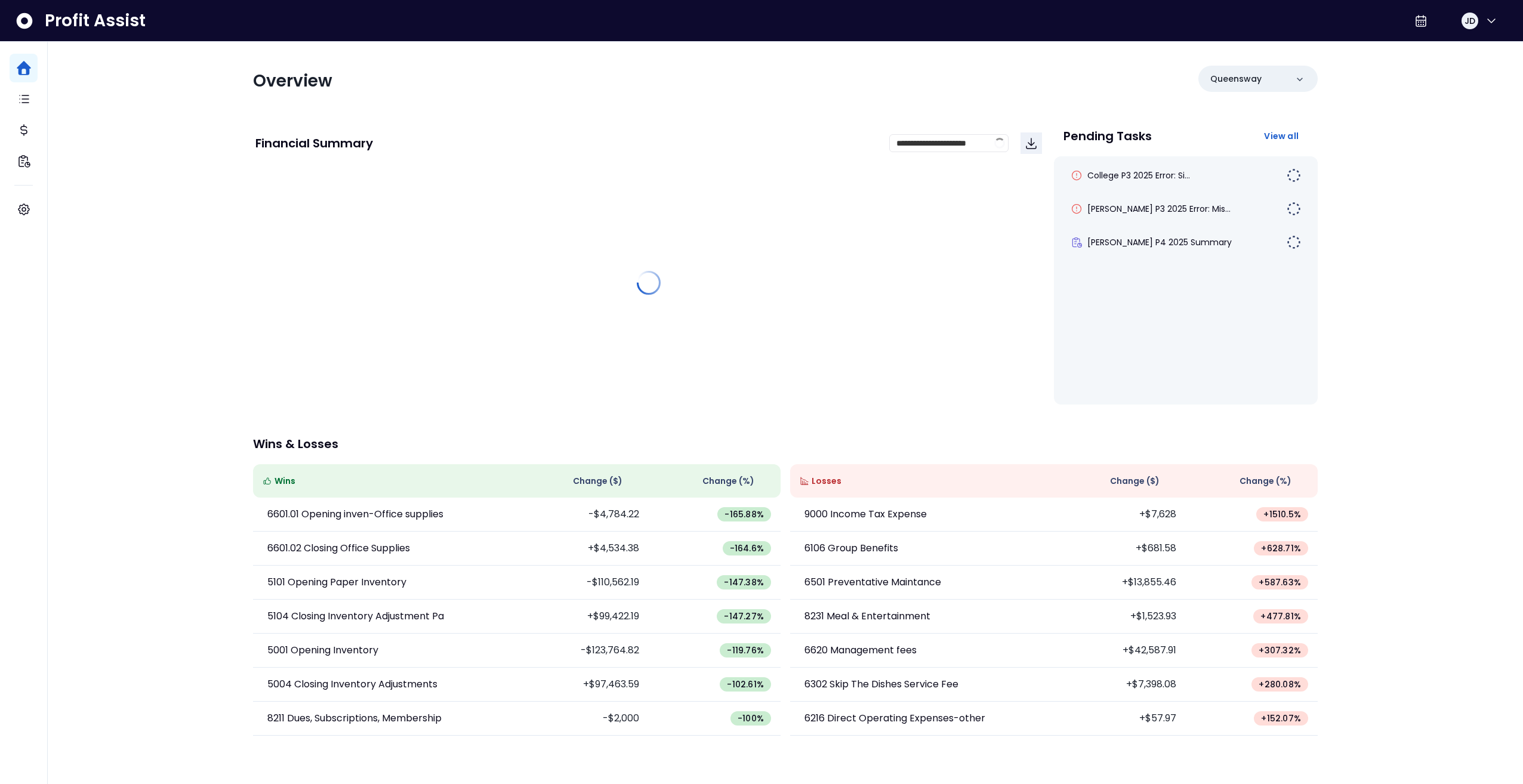
click at [1041, 81] on div "Overview Queensway" at bounding box center [785, 81] width 1065 height 31
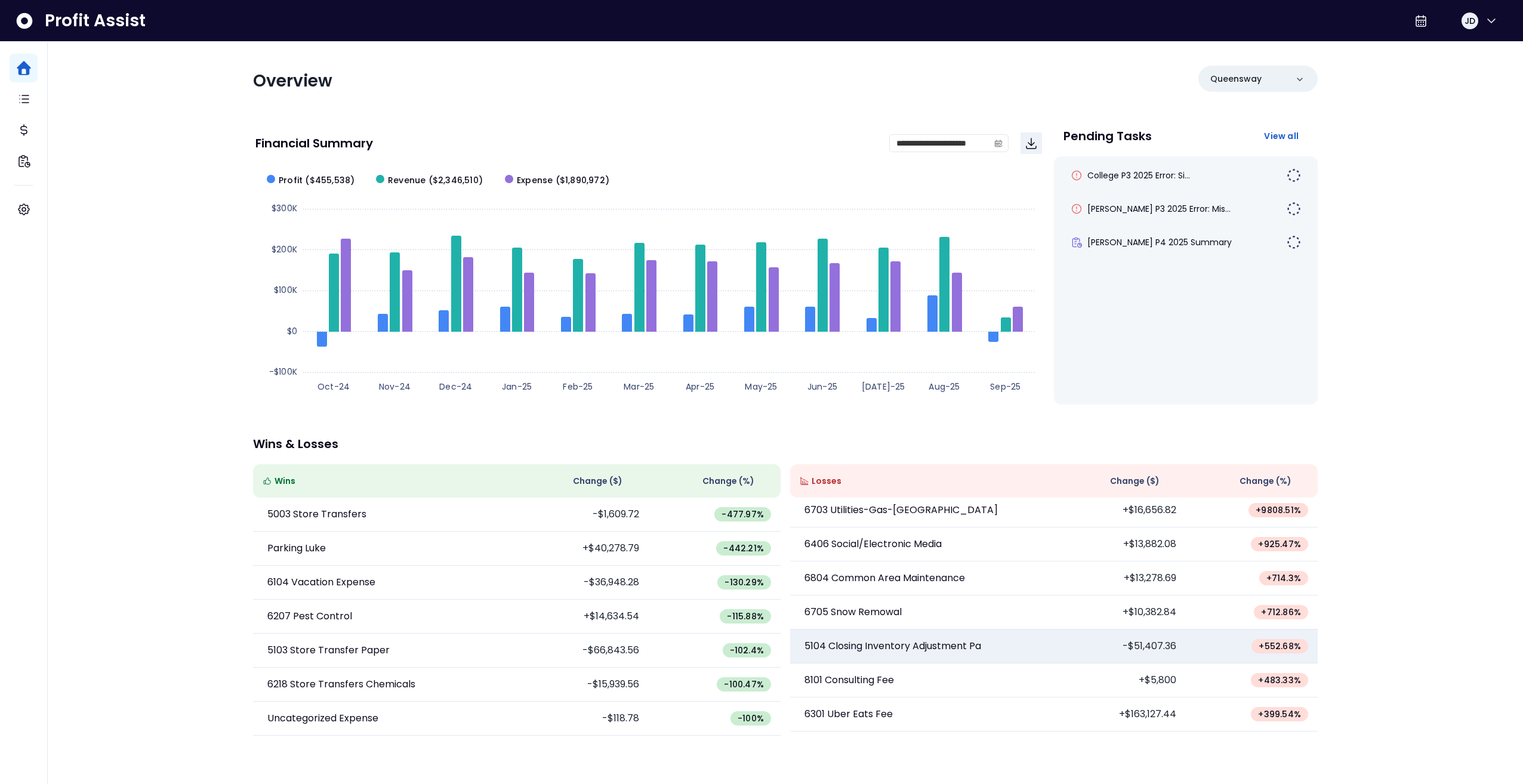
scroll to position [0, 0]
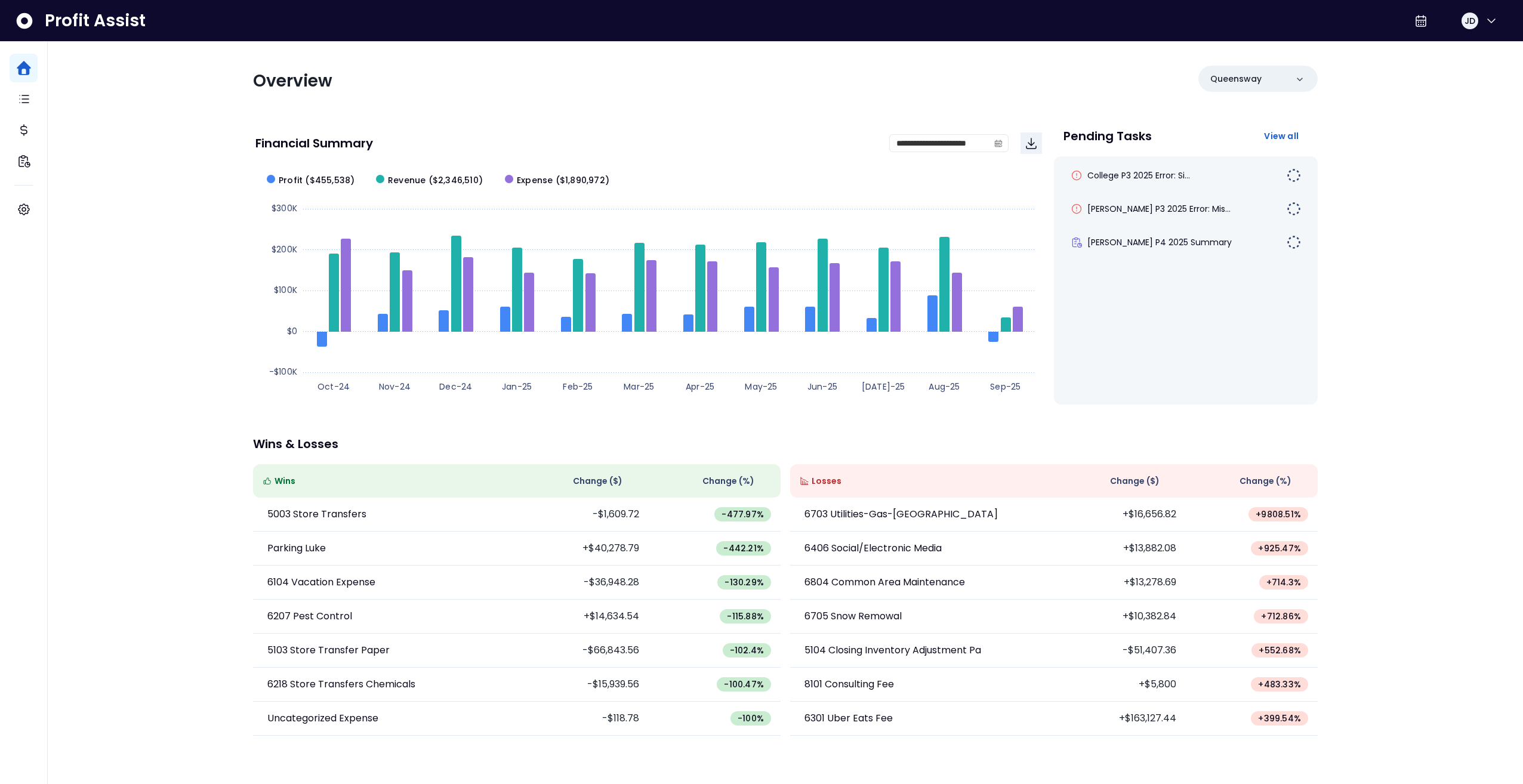
click at [1154, 480] on span "Change ( $ )" at bounding box center [1134, 481] width 50 height 12
click at [1154, 481] on span "Change ( $ )" at bounding box center [1134, 481] width 50 height 12
drag, startPoint x: 1154, startPoint y: 481, endPoint x: 1285, endPoint y: 492, distance: 131.5
click at [1285, 492] on th "Change (%)" at bounding box center [1251, 481] width 132 height 33
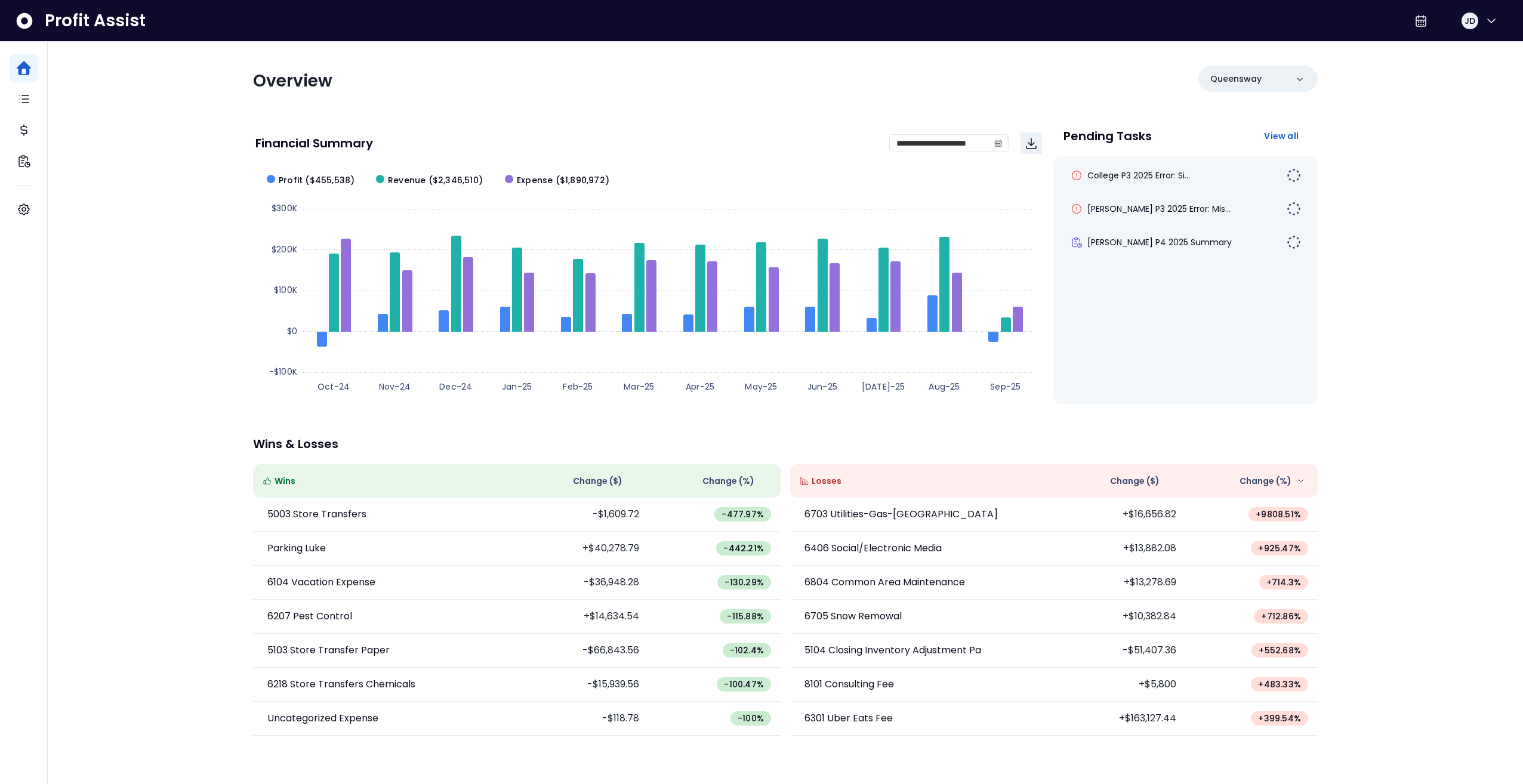
click at [1273, 489] on th "Change (%)" at bounding box center [1251, 481] width 132 height 33
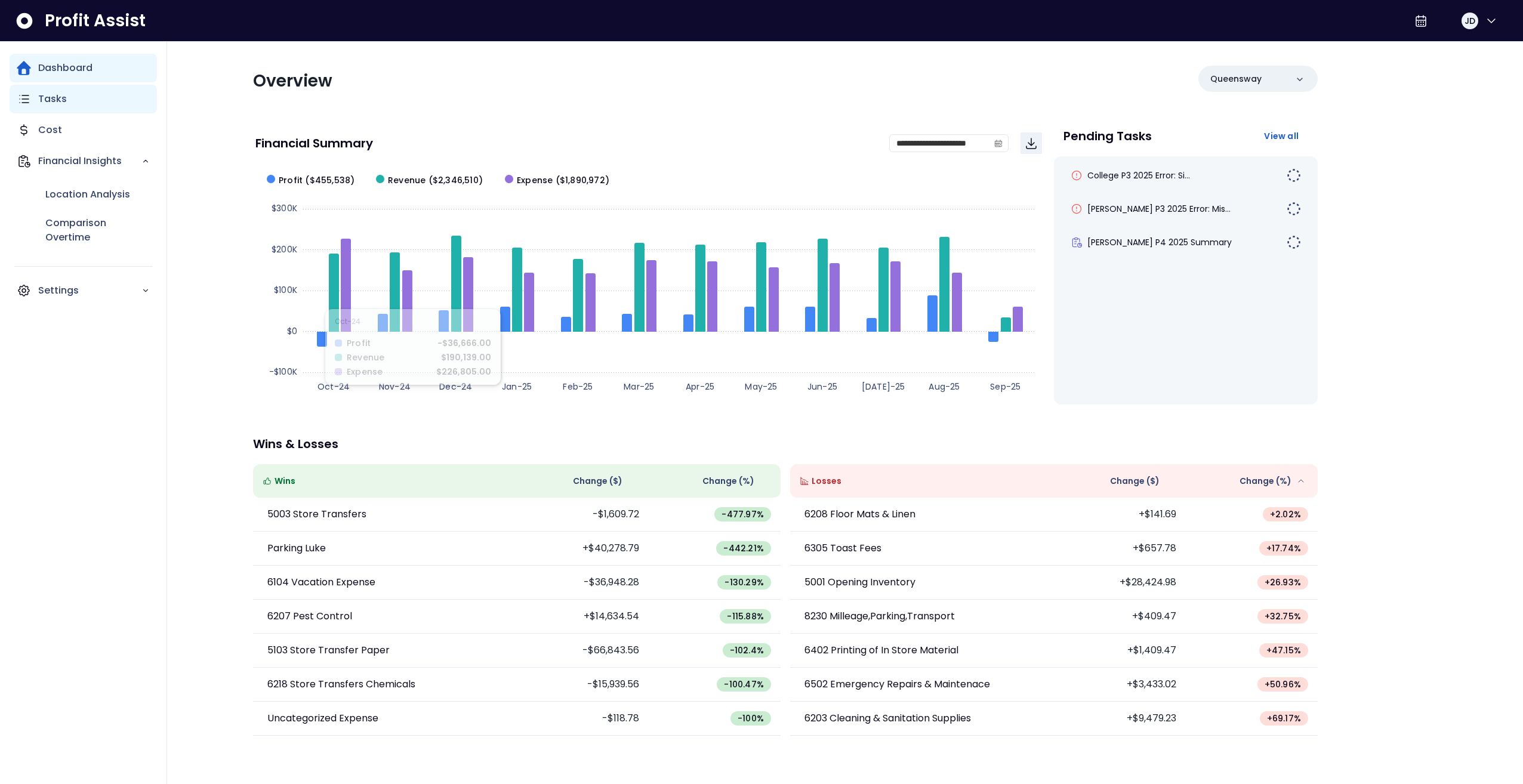
click at [71, 103] on div "Tasks" at bounding box center [83, 99] width 148 height 29
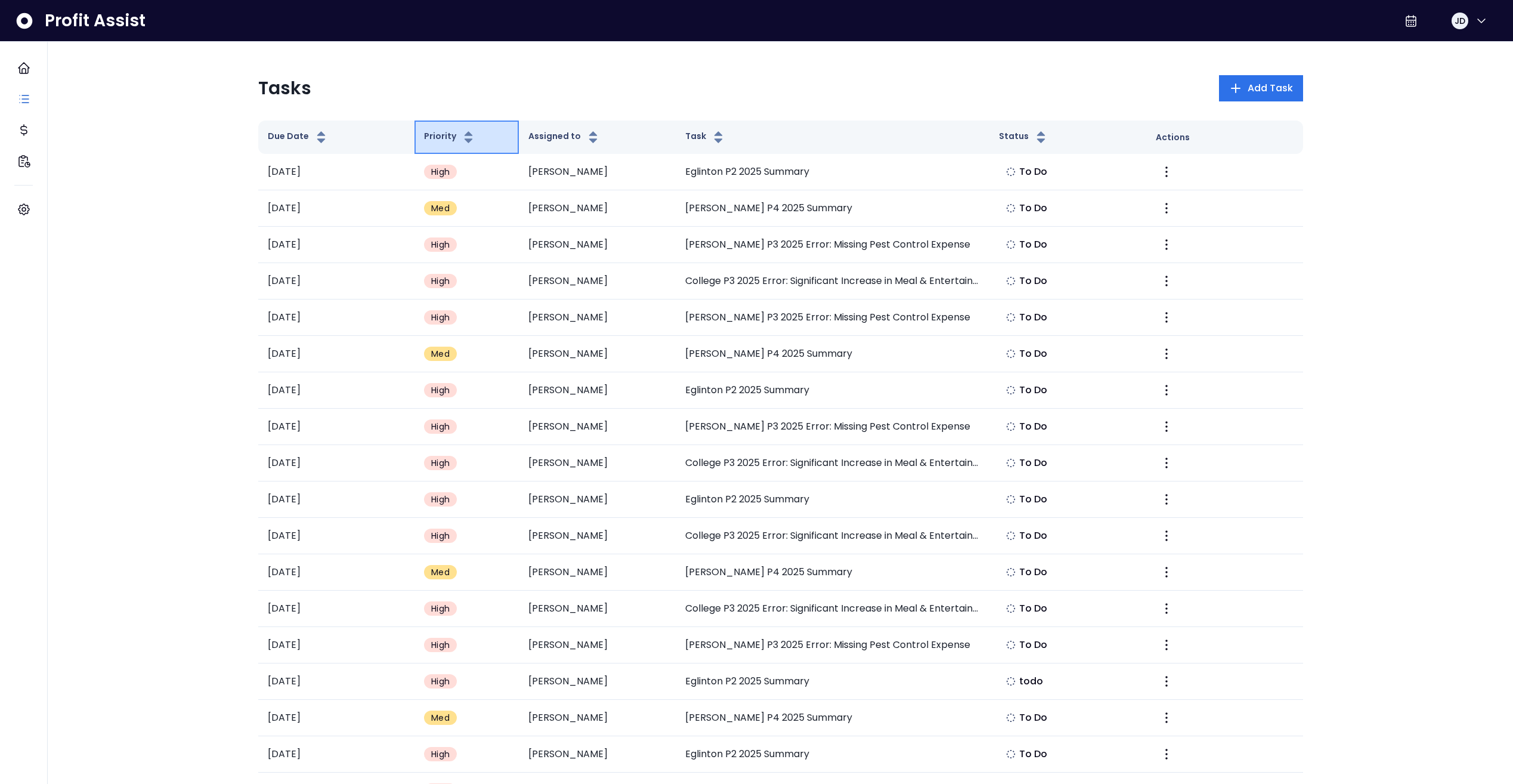
click at [448, 140] on button "Priority" at bounding box center [450, 137] width 52 height 14
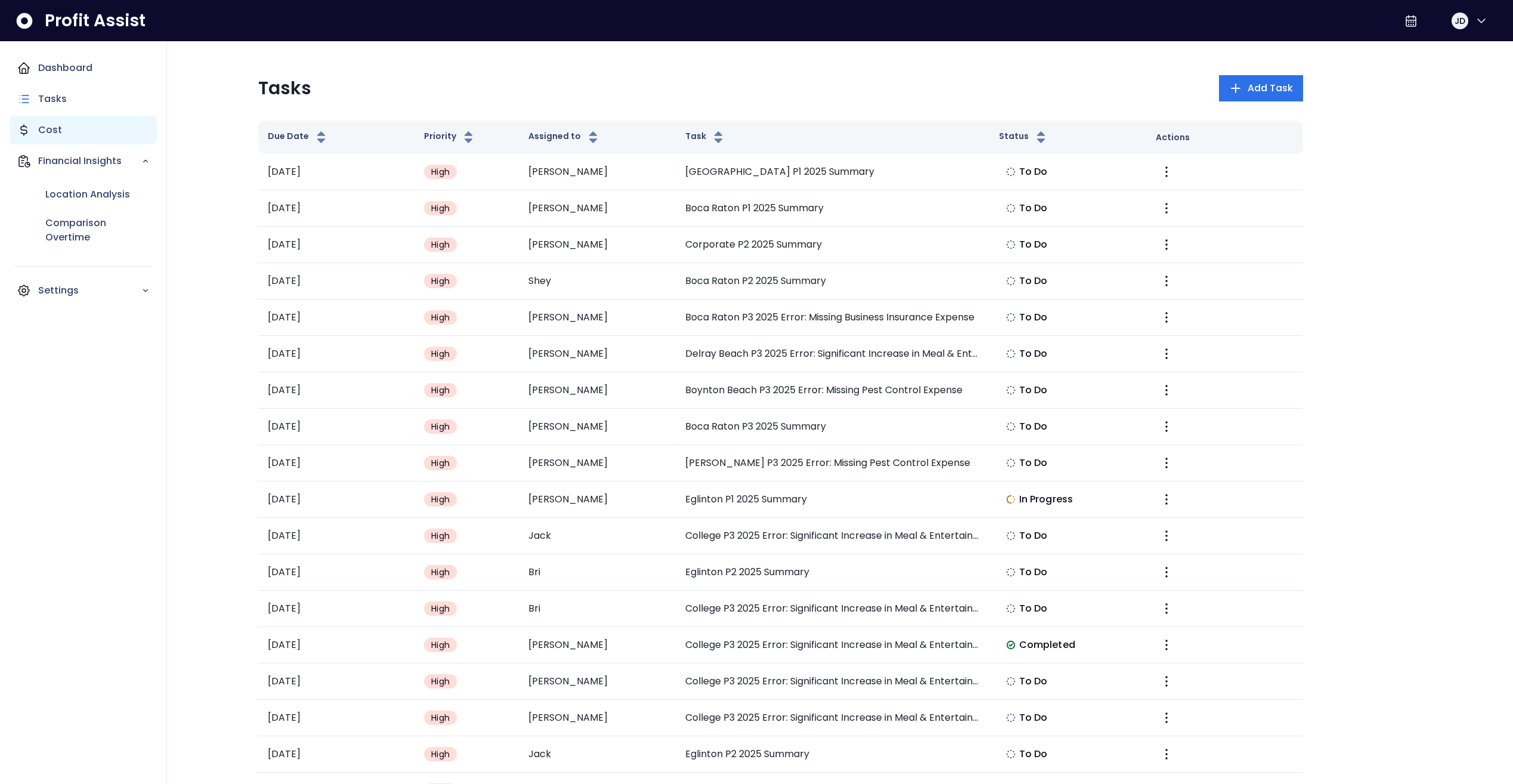
click at [27, 129] on icon "Main navigation" at bounding box center [24, 130] width 14 height 14
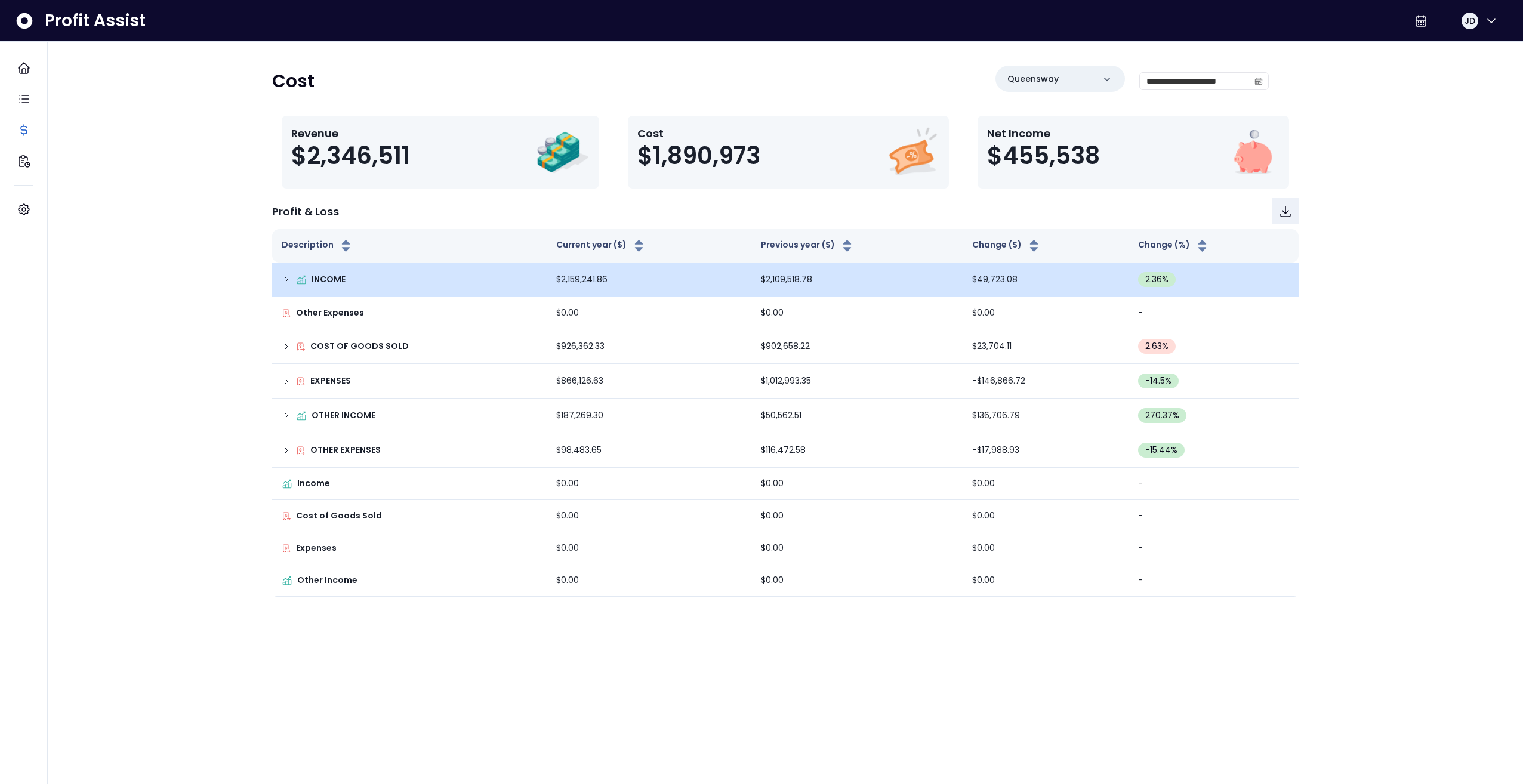
click at [431, 279] on div "INCOME" at bounding box center [409, 279] width 255 height 12
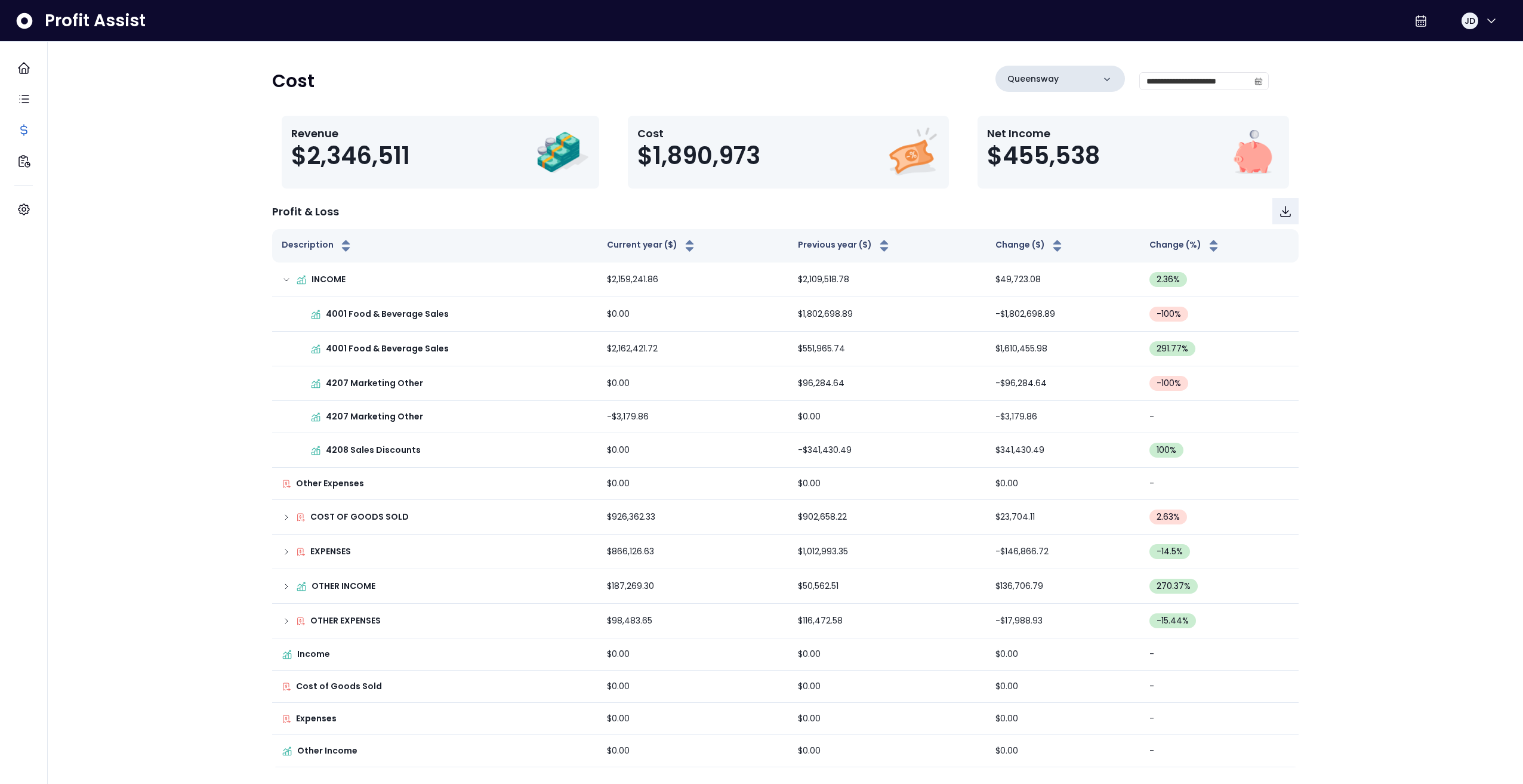
click at [1088, 72] on div "Queensway" at bounding box center [1060, 79] width 129 height 26
click at [1062, 155] on li "[PERSON_NAME]" at bounding box center [1059, 154] width 120 height 29
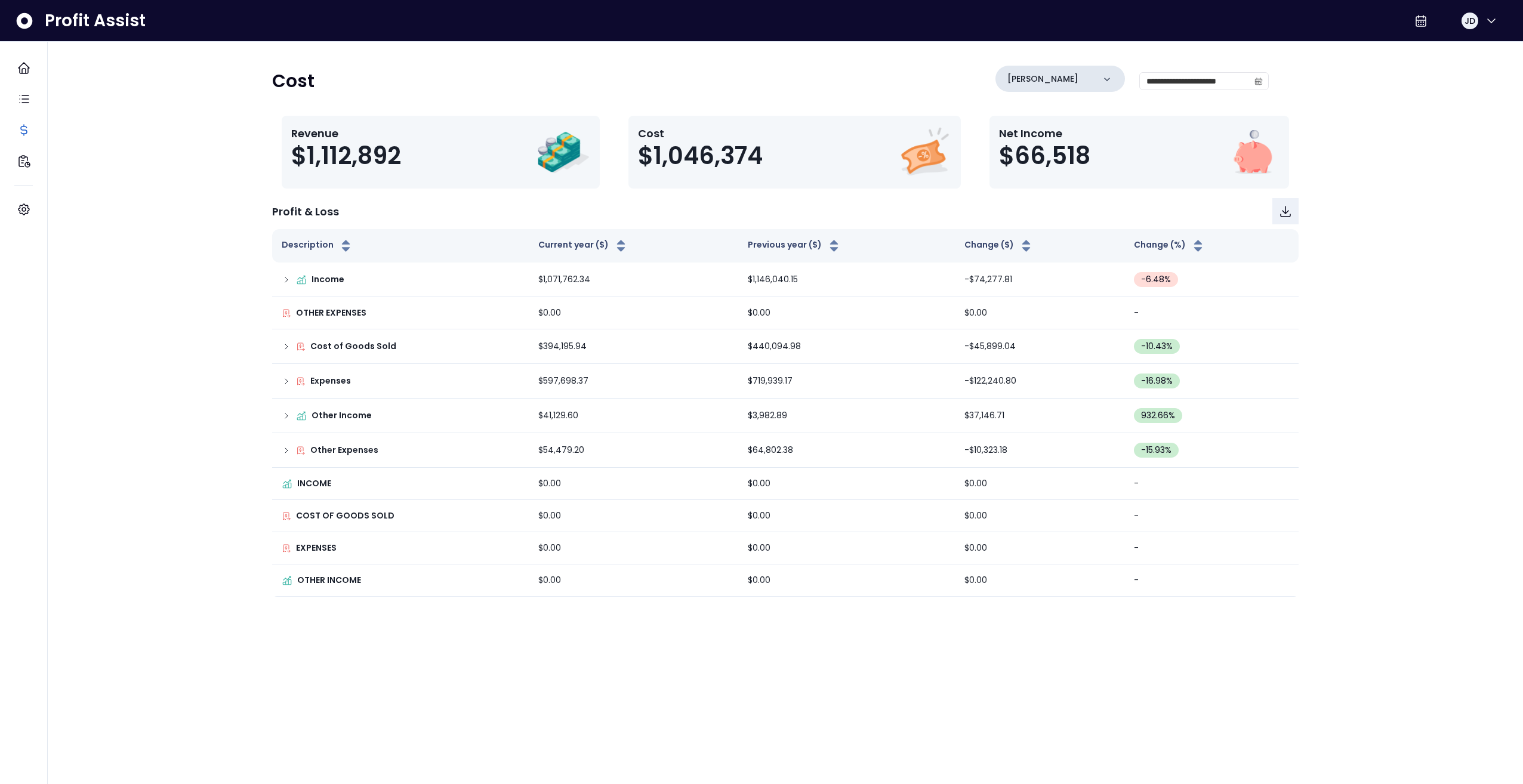
click at [1058, 78] on div "[PERSON_NAME]" at bounding box center [1060, 79] width 129 height 26
click at [114, 230] on div "**********" at bounding box center [785, 304] width 1475 height 609
click at [93, 190] on p "Location Analysis" at bounding box center [87, 195] width 85 height 14
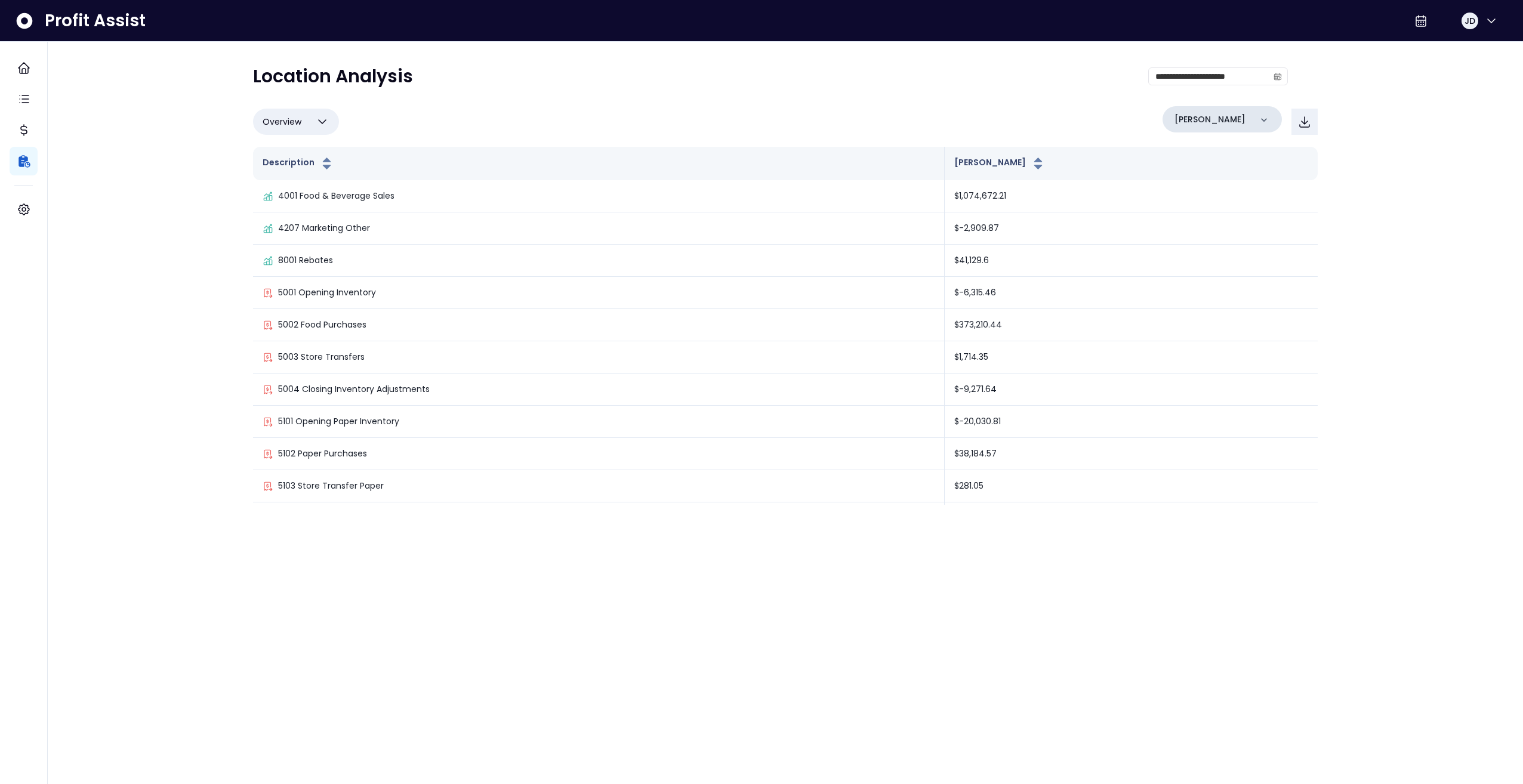
click at [1220, 120] on div "[PERSON_NAME]" at bounding box center [1222, 120] width 120 height 26
click at [1230, 217] on li "College" at bounding box center [1222, 225] width 110 height 29
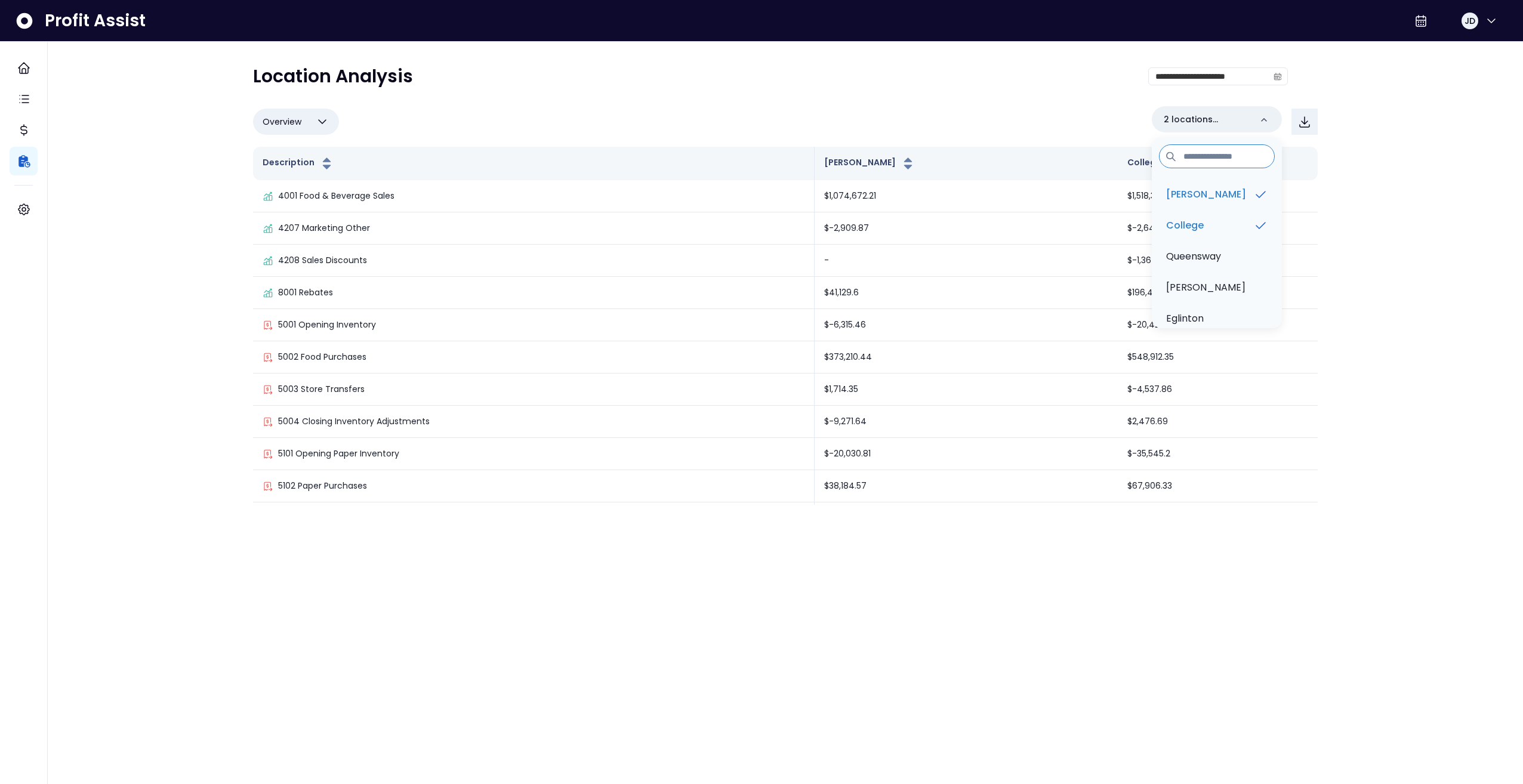
click at [843, 82] on div "**********" at bounding box center [770, 81] width 1035 height 31
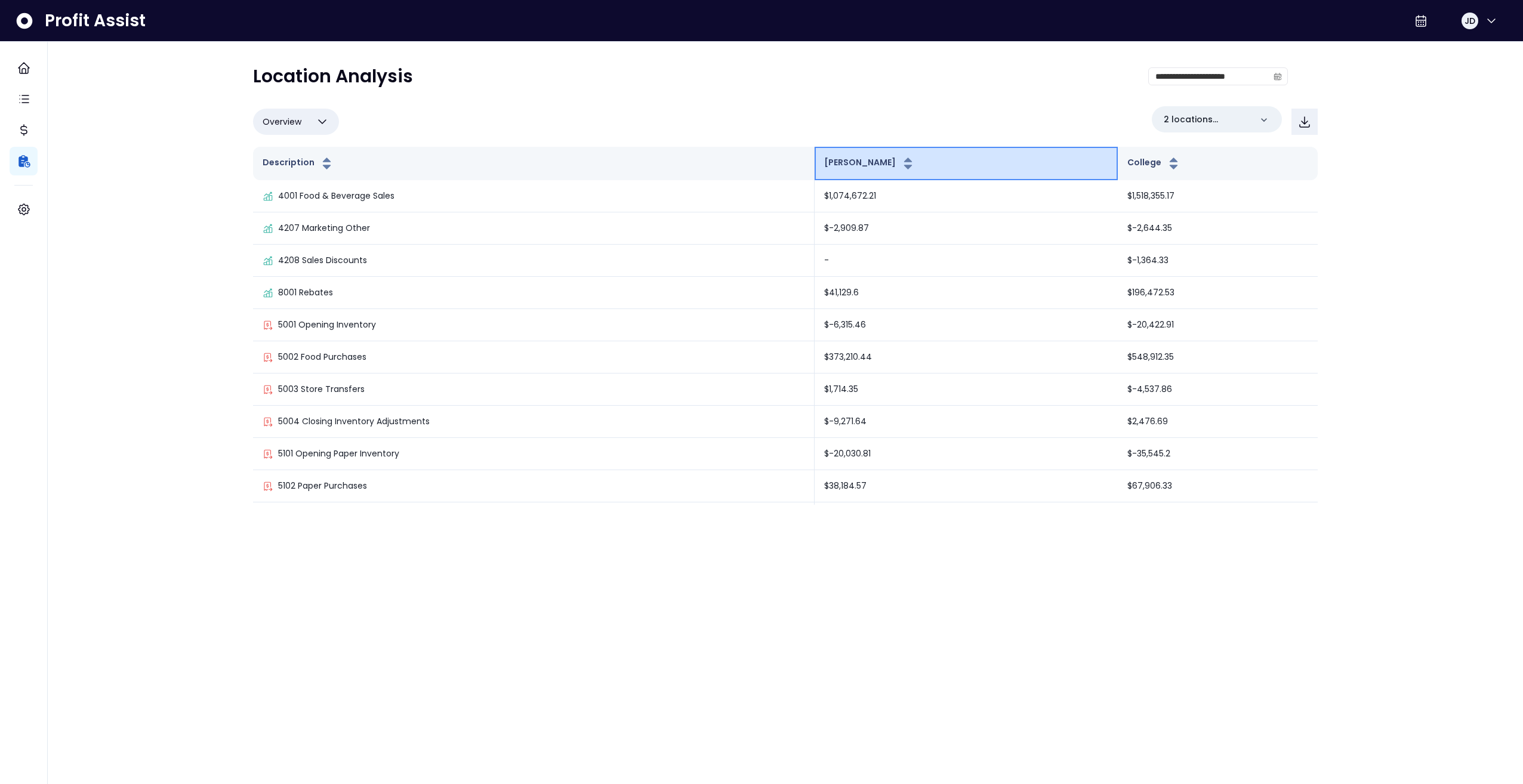
click at [903, 161] on button "[PERSON_NAME]" at bounding box center [870, 163] width 92 height 14
click at [891, 163] on button "[PERSON_NAME]" at bounding box center [870, 163] width 92 height 14
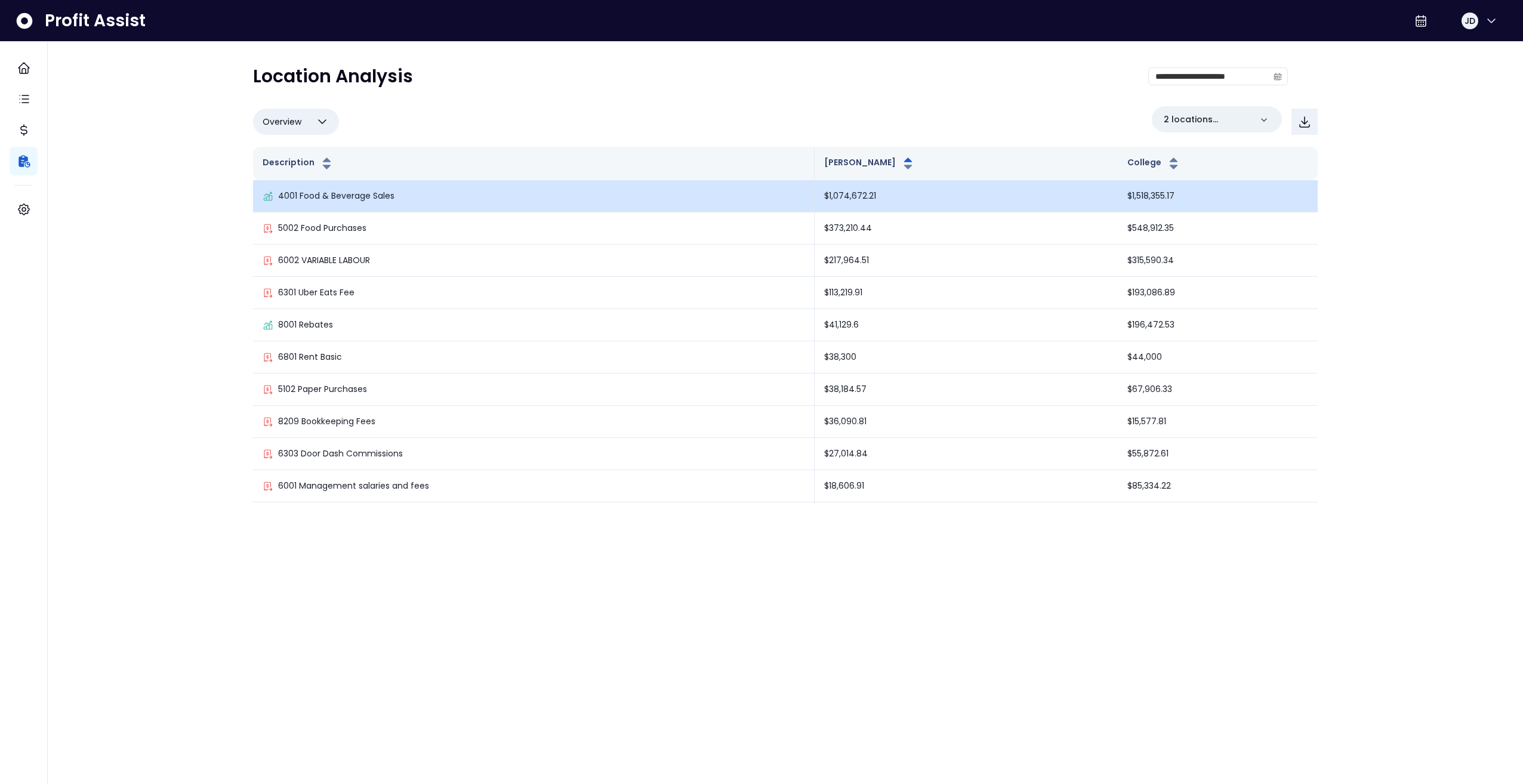
click at [972, 195] on td "$1,074,672.21" at bounding box center [966, 196] width 303 height 32
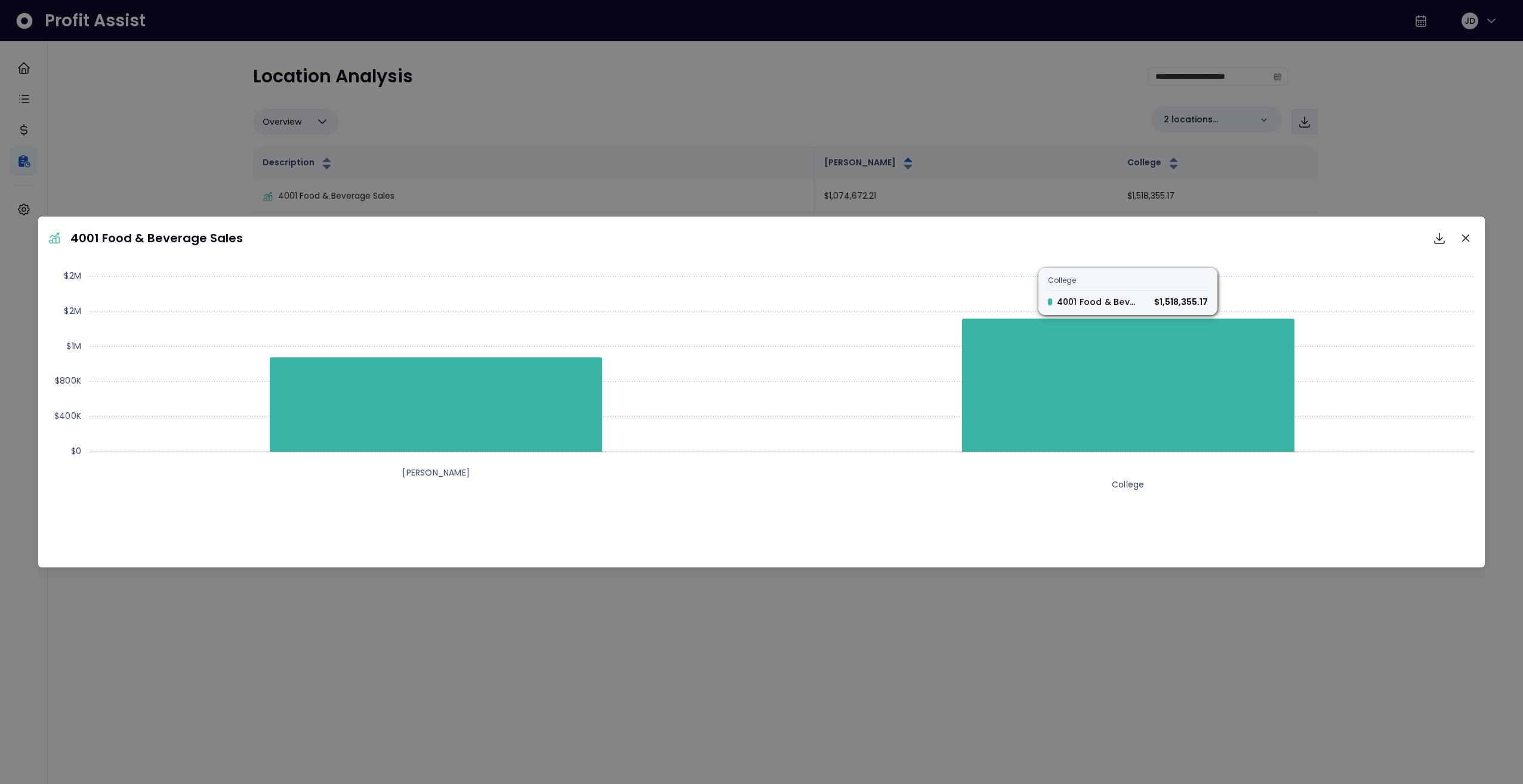
click at [992, 126] on div "4001 Food & Beverage Sales Download SVG Download PNG Download CSV Created with …" at bounding box center [762, 392] width 1523 height 784
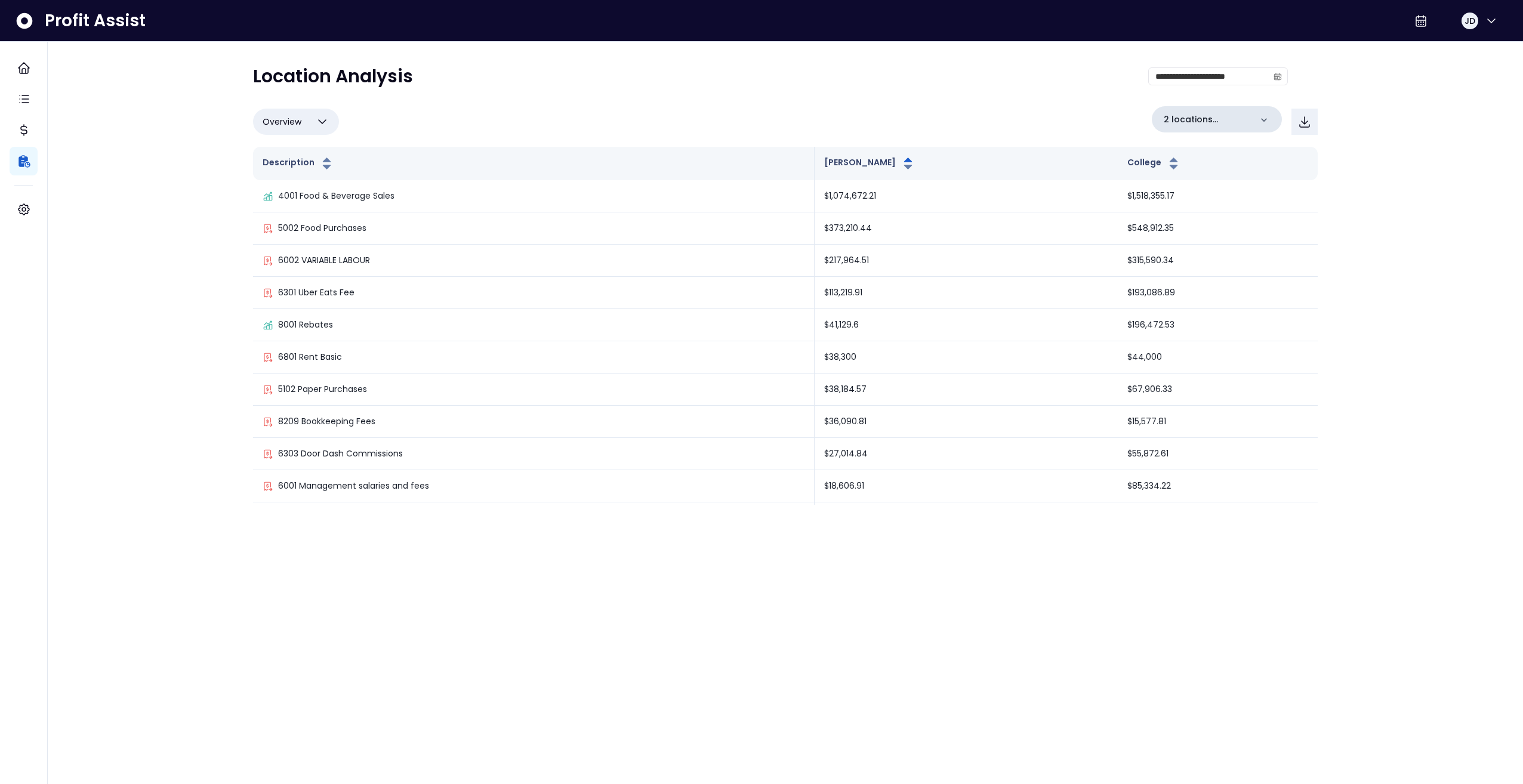
click at [1231, 119] on p "2 locations selected" at bounding box center [1207, 120] width 87 height 12
click at [1219, 265] on li "Queensway" at bounding box center [1216, 256] width 121 height 29
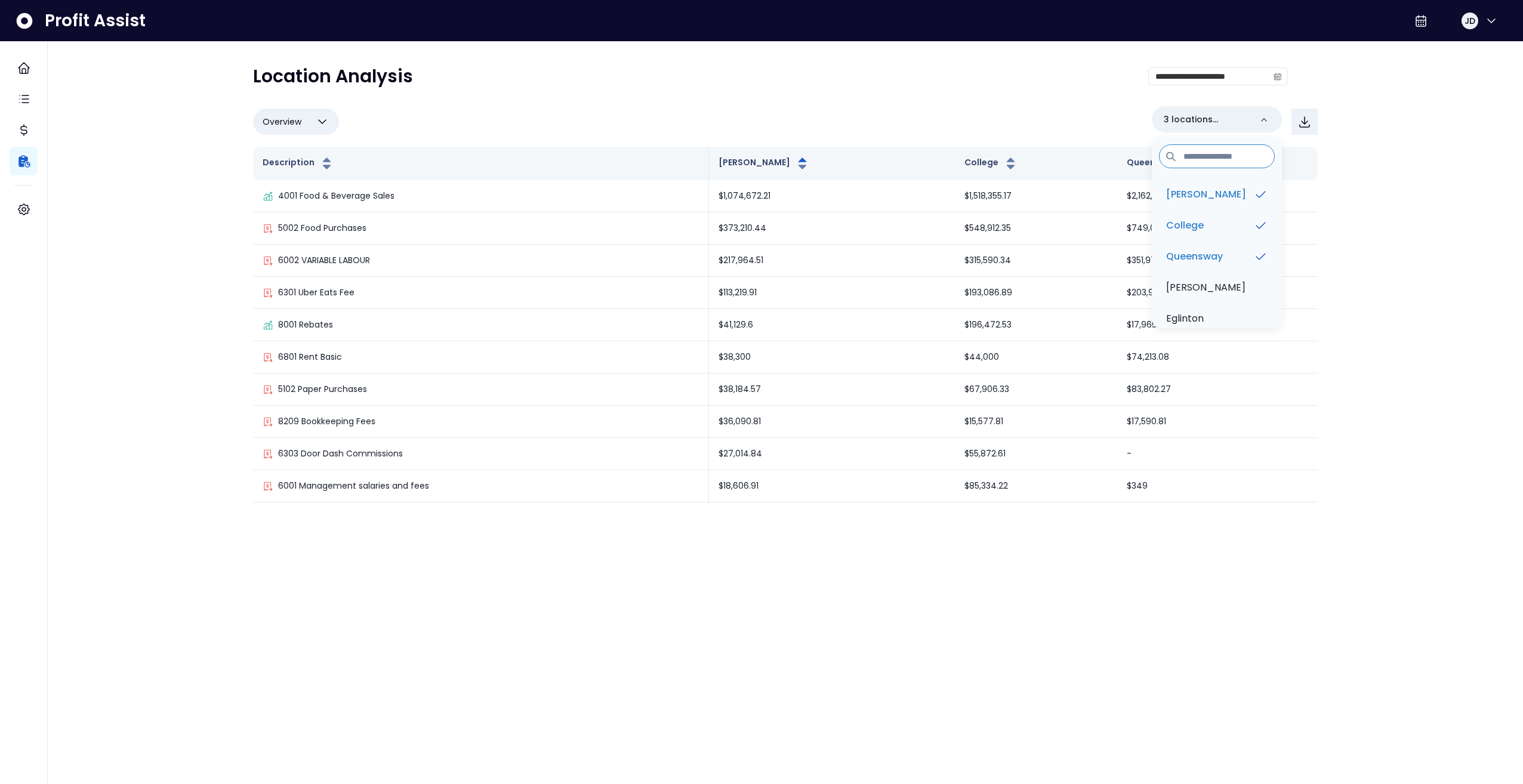
click at [1206, 272] on ul "[PERSON_NAME][GEOGRAPHIC_DATA] [GEOGRAPHIC_DATA] [PERSON_NAME] QuickBooks Online" at bounding box center [1216, 273] width 130 height 196
click at [1206, 285] on p "[PERSON_NAME]" at bounding box center [1205, 287] width 79 height 14
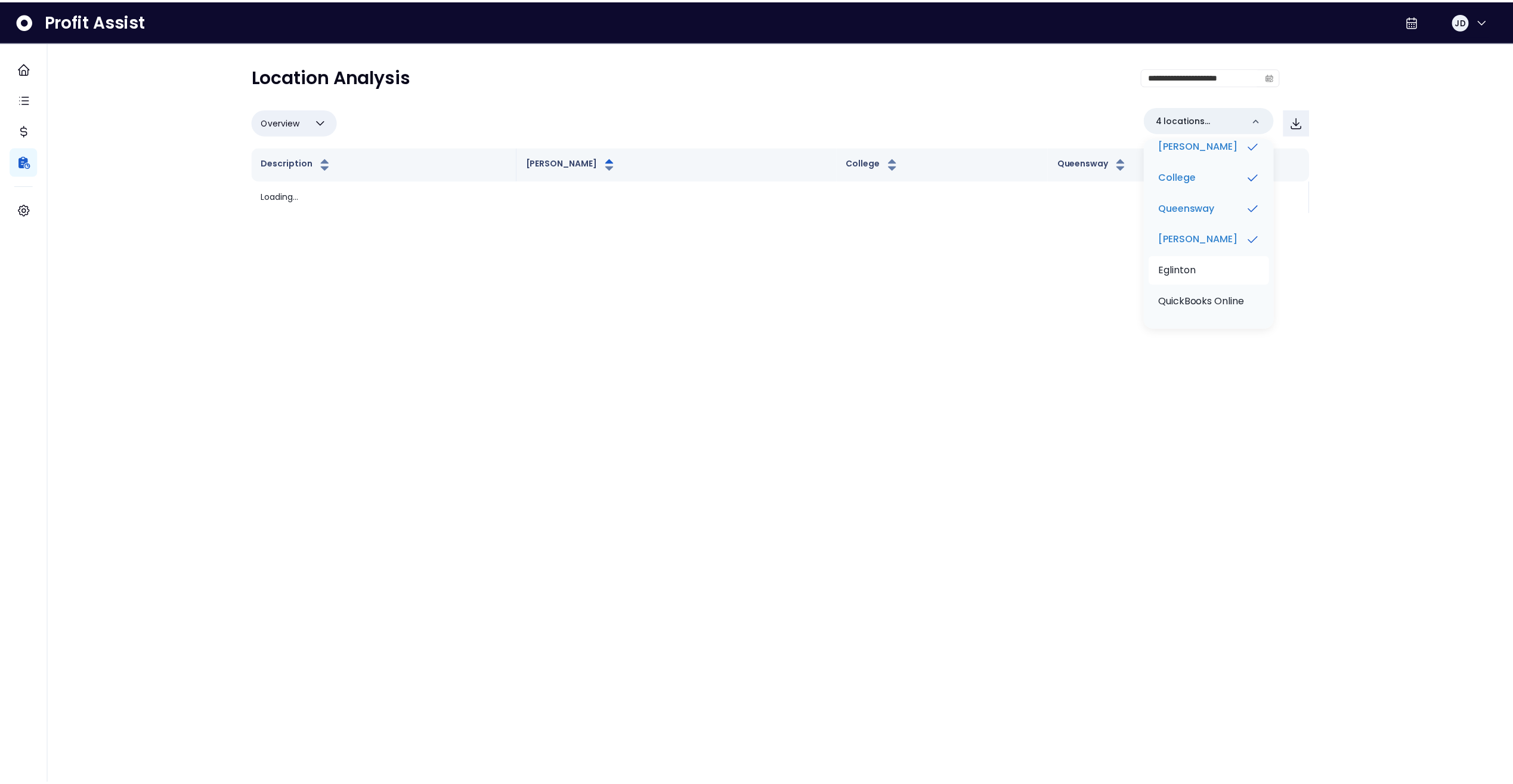
scroll to position [63, 0]
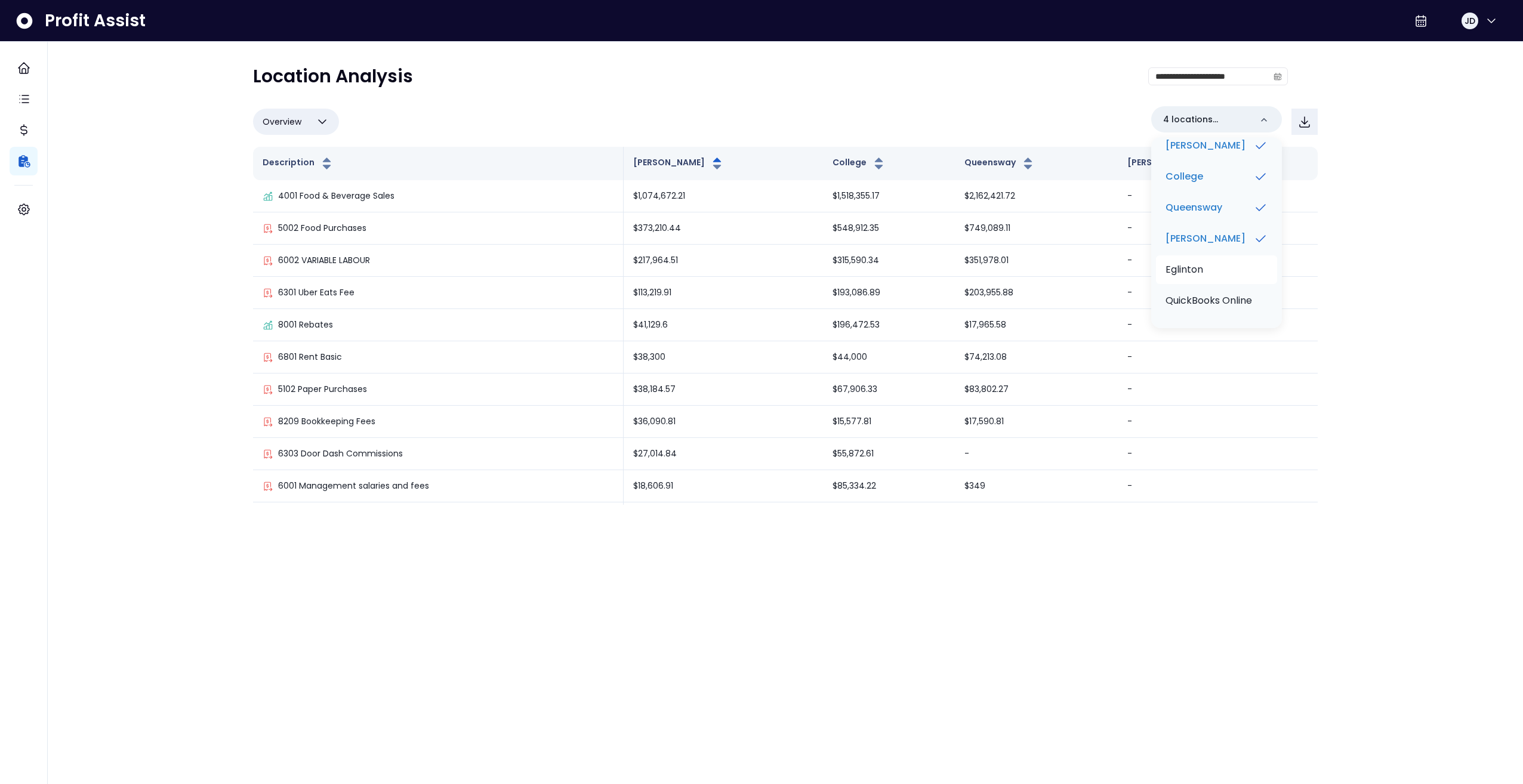
click at [1216, 259] on li "Eglinton" at bounding box center [1216, 269] width 121 height 29
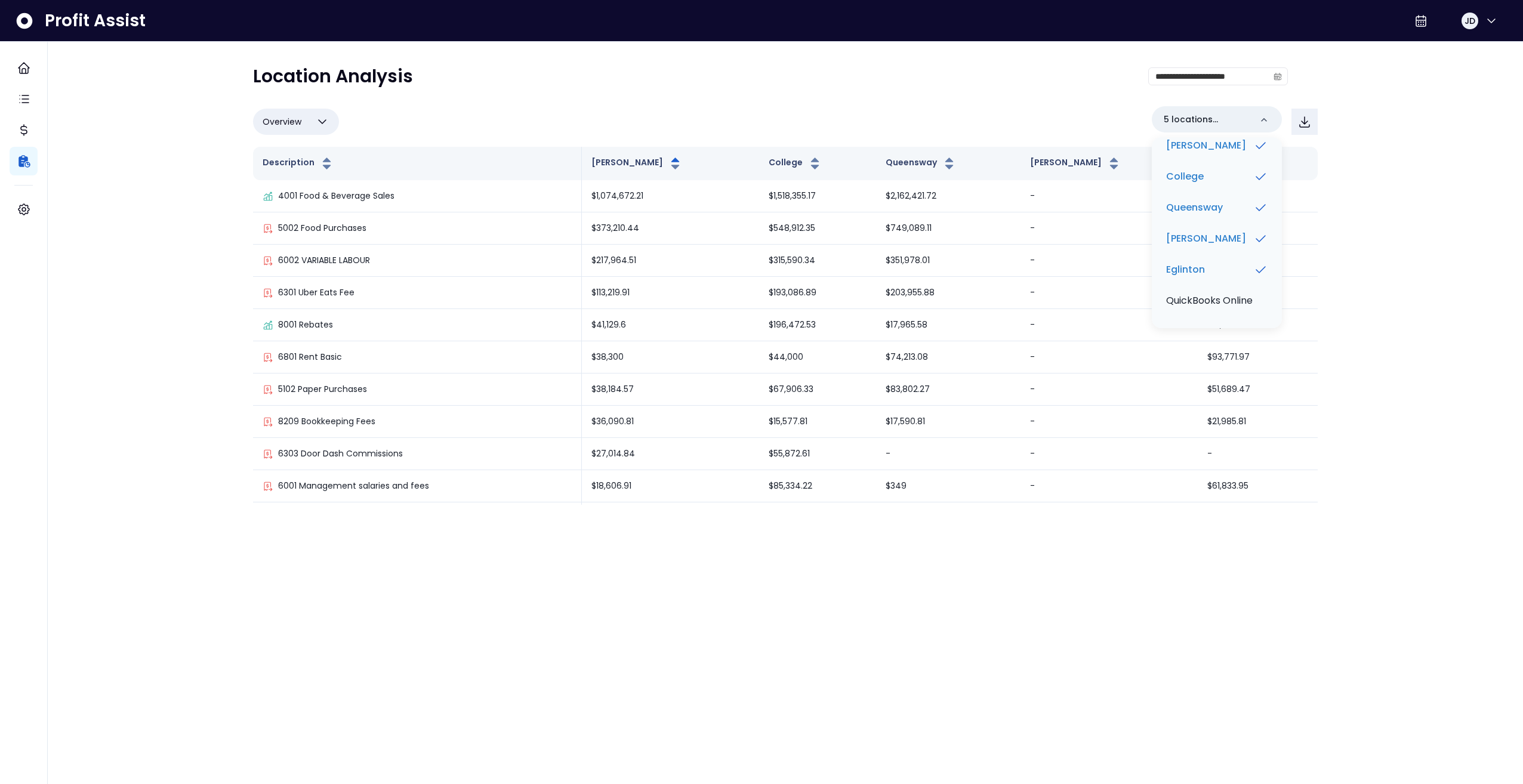
click at [1052, 93] on div "**********" at bounding box center [770, 81] width 1035 height 31
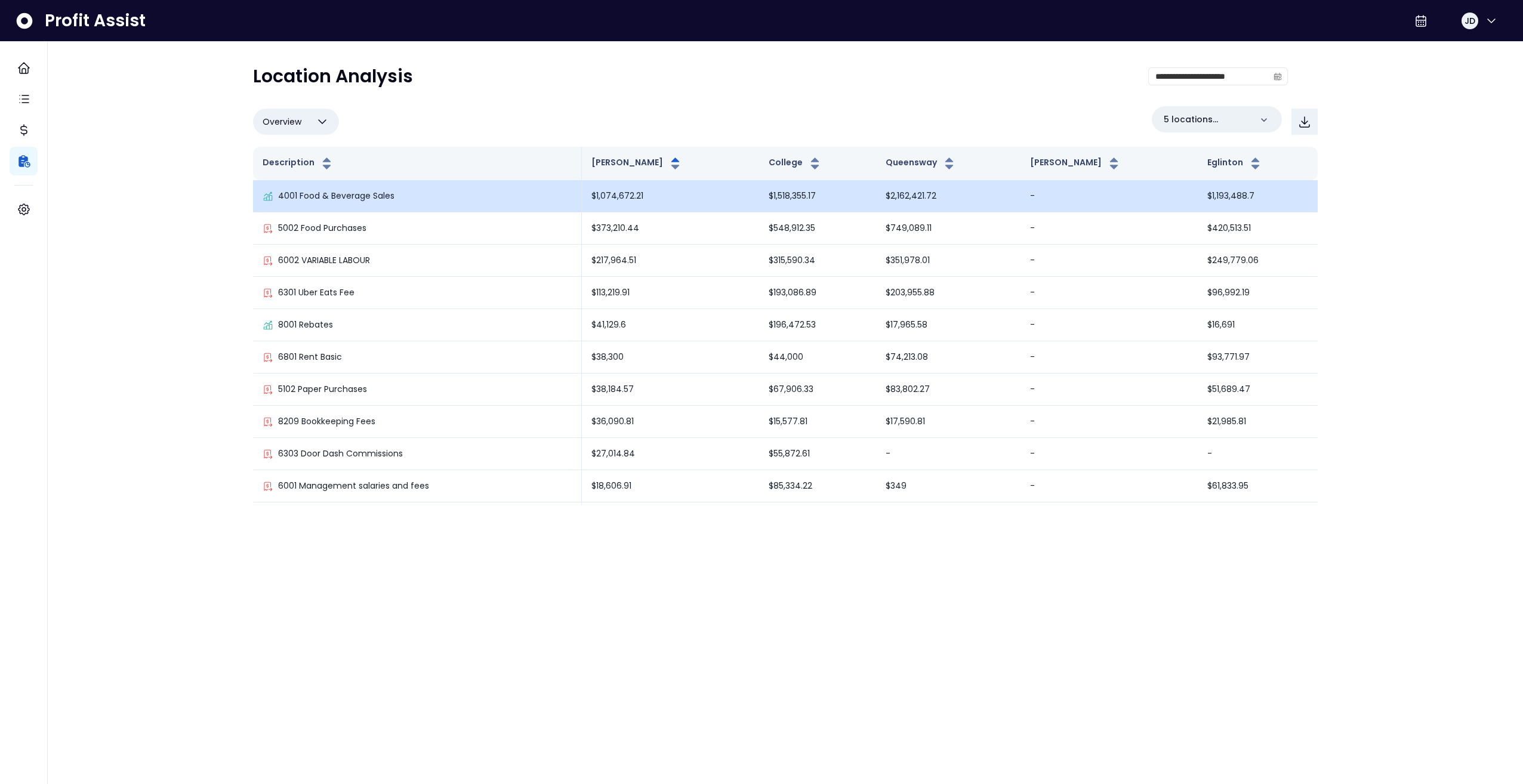
click at [548, 194] on div "4001 Food & Beverage Sales" at bounding box center [417, 196] width 309 height 12
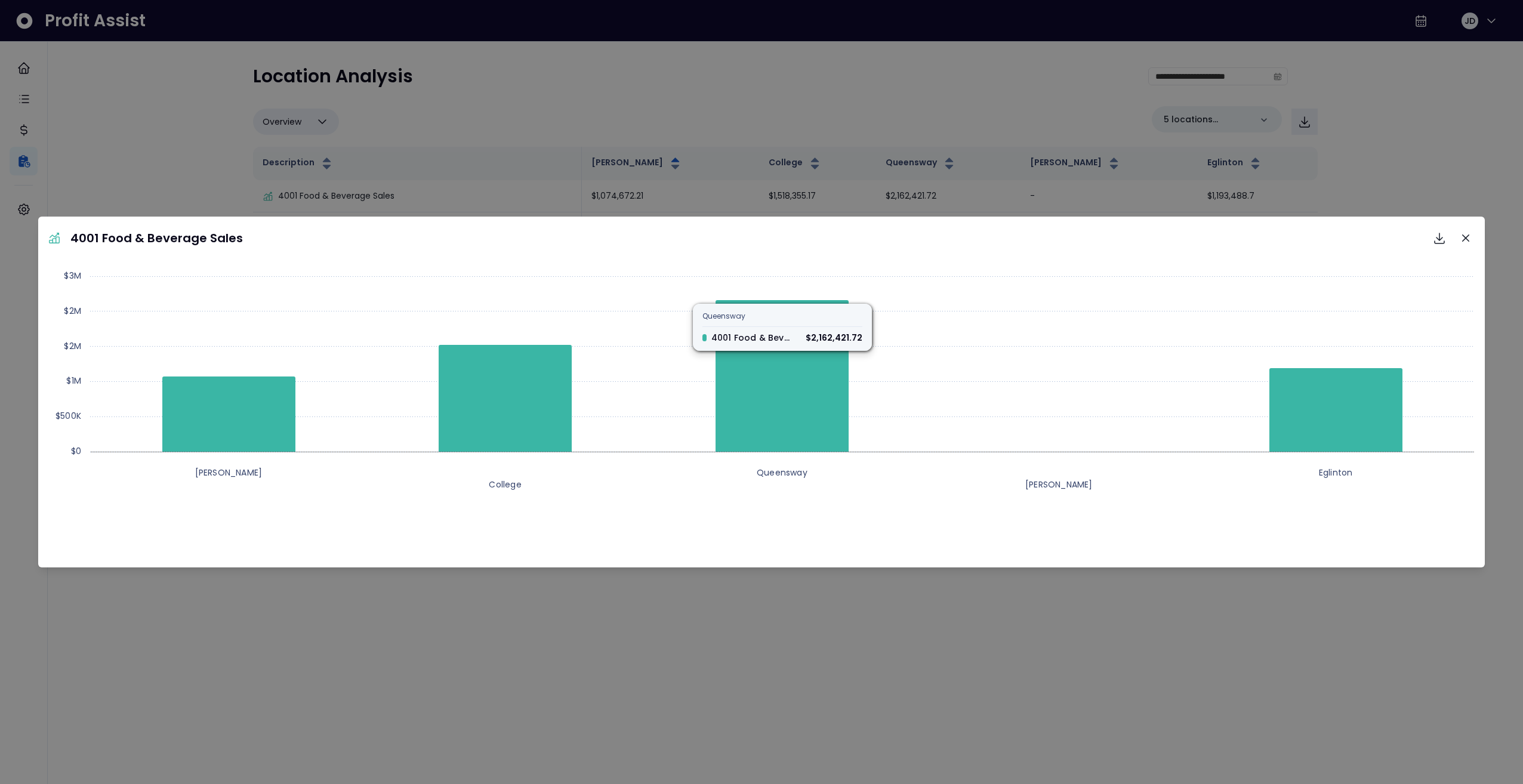
click at [737, 51] on div "4001 Food & Beverage Sales Download SVG Download PNG Download CSV Created with …" at bounding box center [762, 392] width 1523 height 784
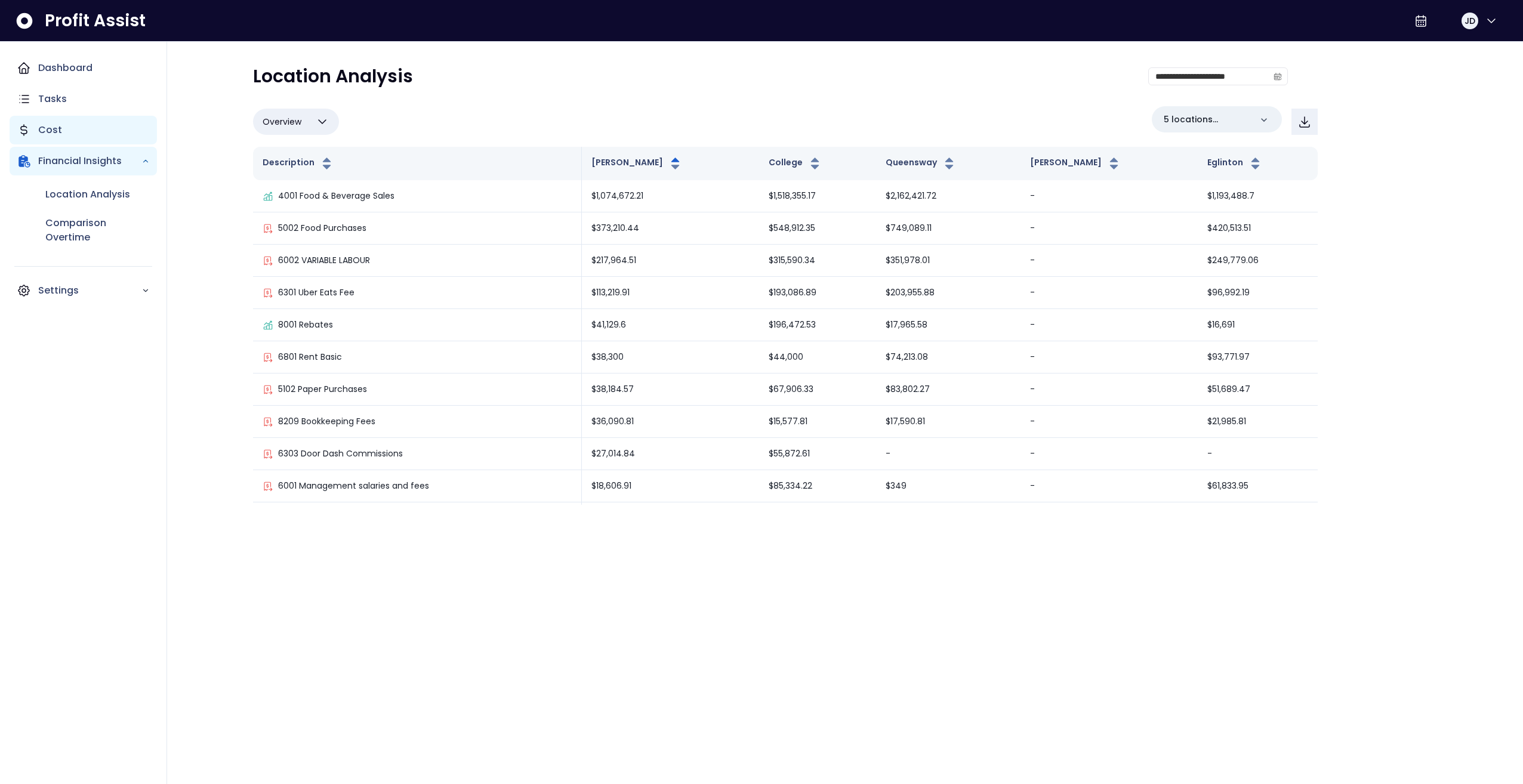
click at [35, 134] on div "Cost" at bounding box center [83, 130] width 148 height 29
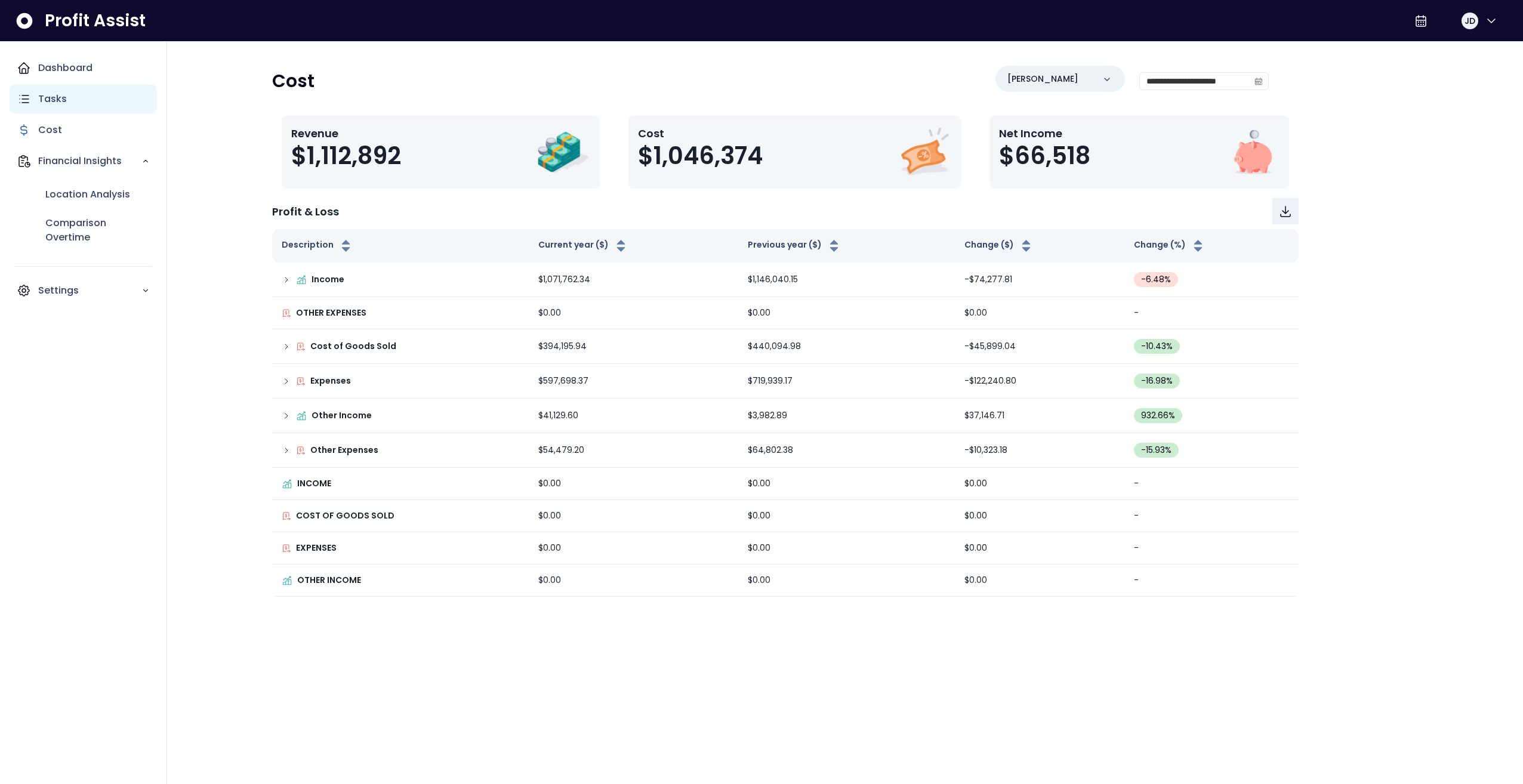
click at [71, 102] on div "Tasks" at bounding box center [83, 99] width 148 height 29
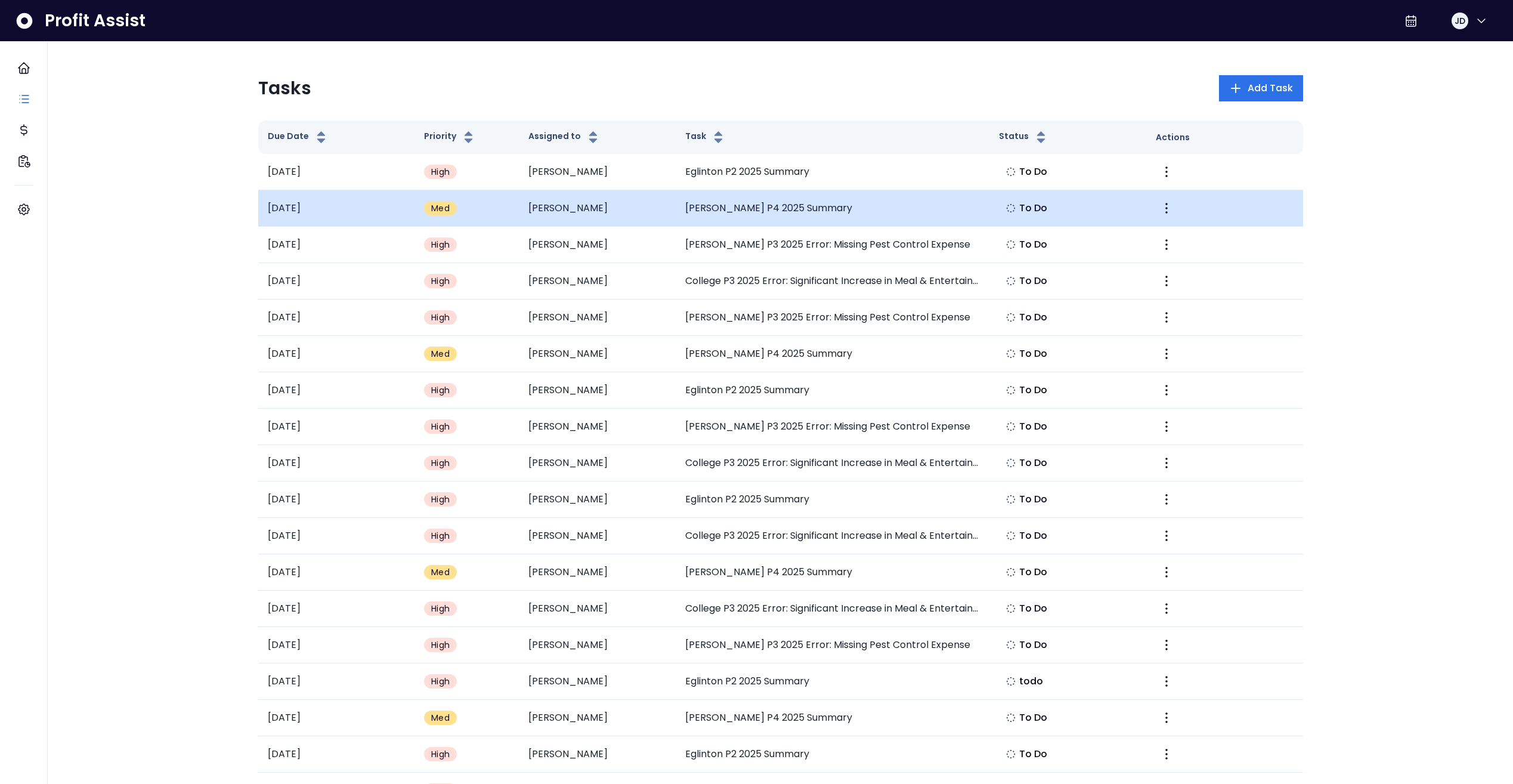
click at [566, 213] on td "[PERSON_NAME]" at bounding box center [597, 209] width 157 height 37
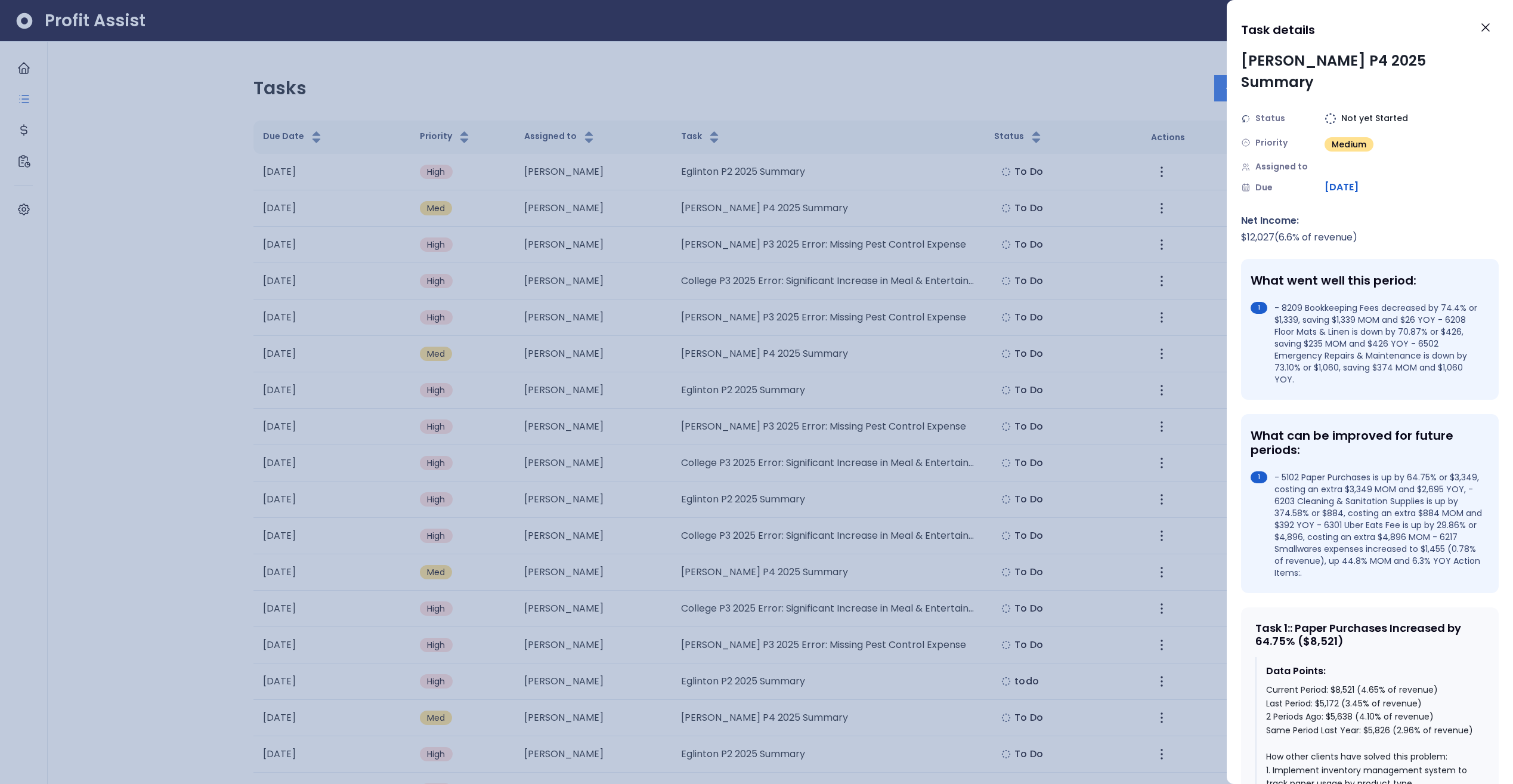
click at [590, 180] on div at bounding box center [756, 392] width 1513 height 784
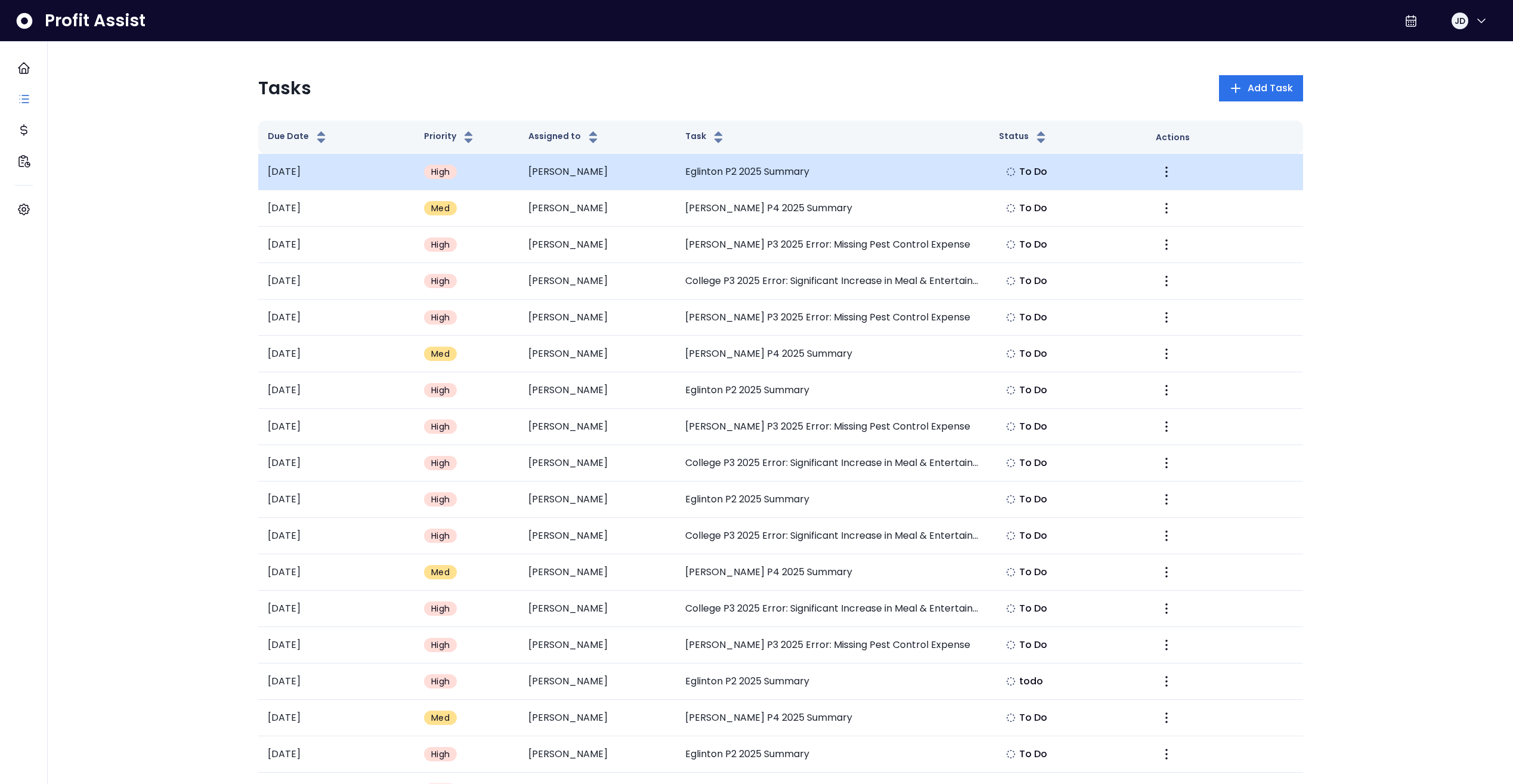
click at [471, 176] on td "High" at bounding box center [467, 172] width 105 height 37
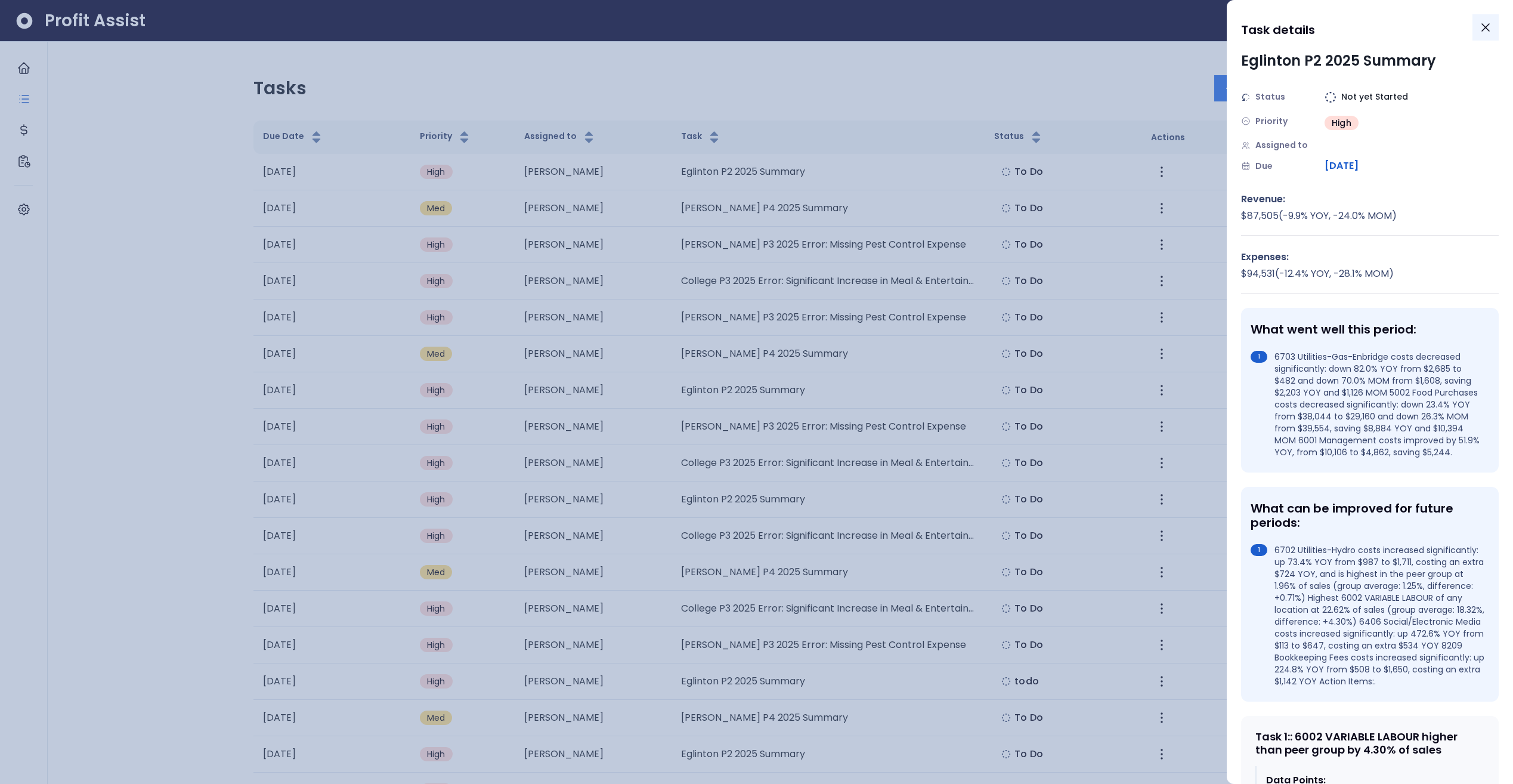
click at [1482, 29] on icon "Close" at bounding box center [1486, 27] width 14 height 14
